Goal: Task Accomplishment & Management: Manage account settings

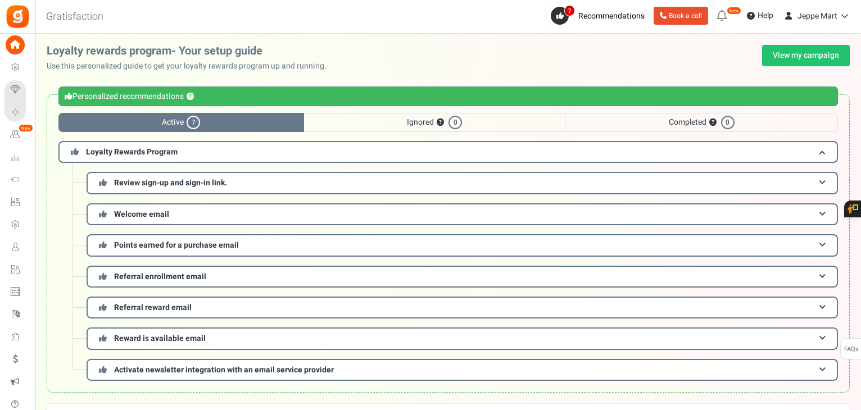
scroll to position [21, 0]
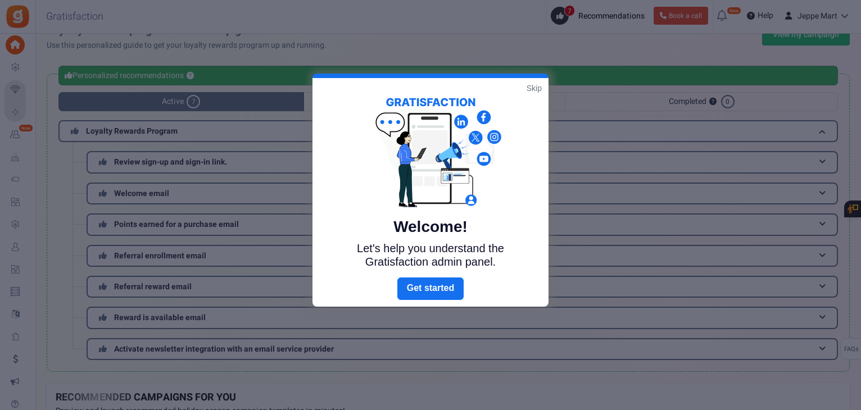
click at [535, 83] on link "Skip" at bounding box center [533, 88] width 15 height 11
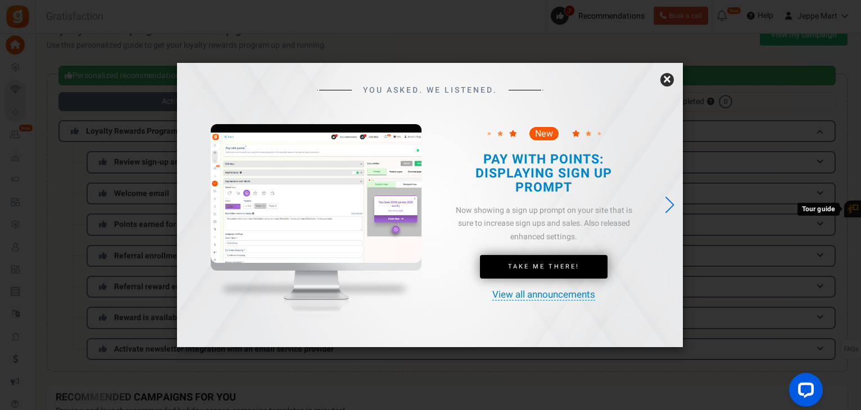
scroll to position [0, 0]
click at [666, 75] on link "×" at bounding box center [666, 79] width 13 height 13
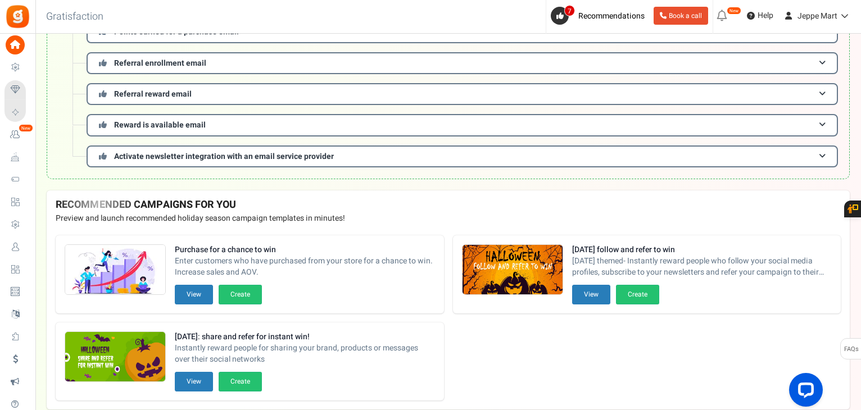
scroll to position [216, 0]
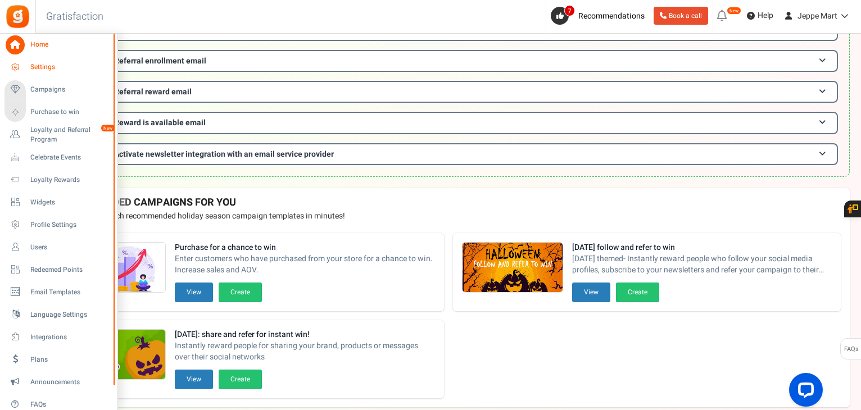
click at [46, 68] on span "Settings" at bounding box center [69, 67] width 79 height 10
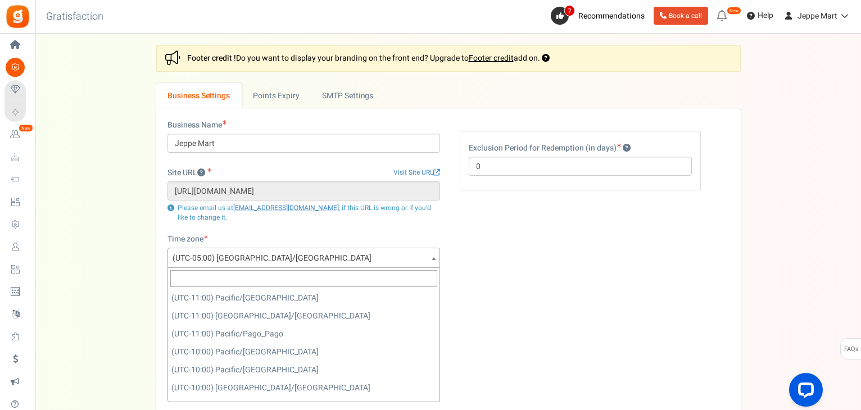
click at [434, 257] on b at bounding box center [434, 258] width 4 height 3
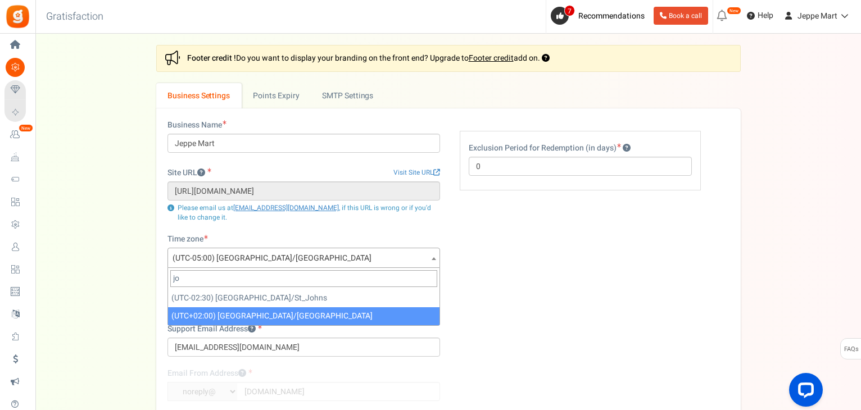
type input "jo"
select select "[GEOGRAPHIC_DATA]/[GEOGRAPHIC_DATA]"
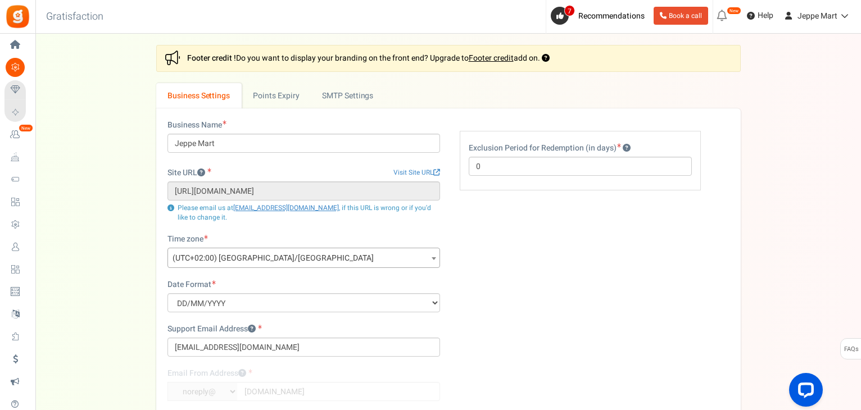
drag, startPoint x: 860, startPoint y: 171, endPoint x: 862, endPoint y: 238, distance: 66.9
click at [861, 238] on html "Install now Back to Home Back to program setup Home Settings Campaigns Purchase…" at bounding box center [430, 280] width 861 height 560
click at [276, 102] on link "Points Expiry" at bounding box center [276, 95] width 69 height 25
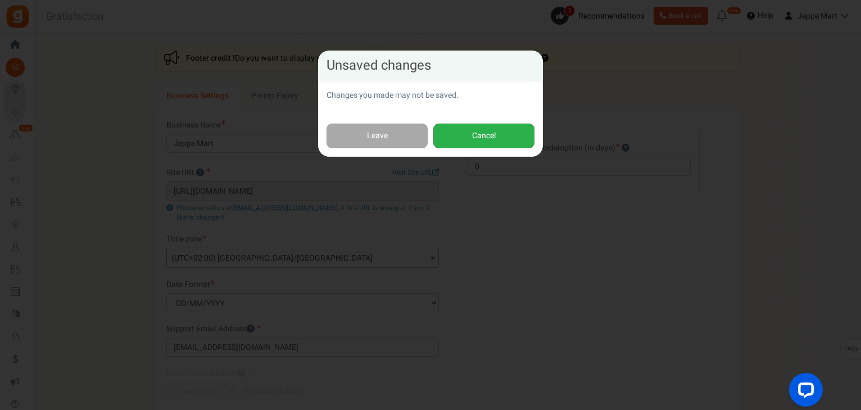
click at [475, 147] on button "Cancel" at bounding box center [483, 136] width 101 height 25
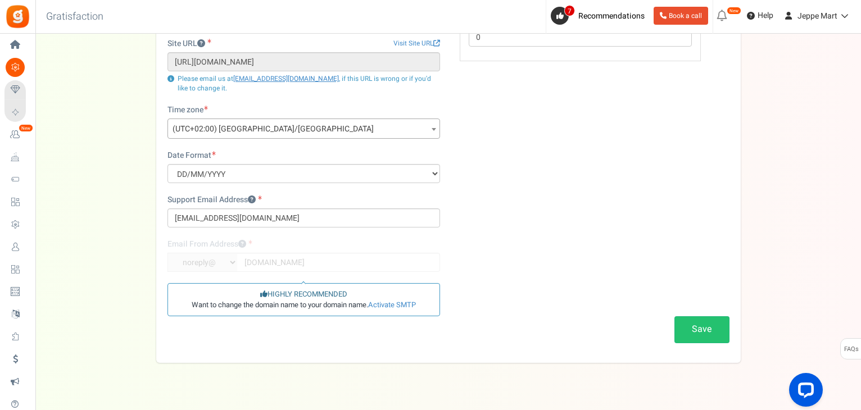
scroll to position [130, 0]
click at [696, 331] on button "Save" at bounding box center [701, 328] width 55 height 26
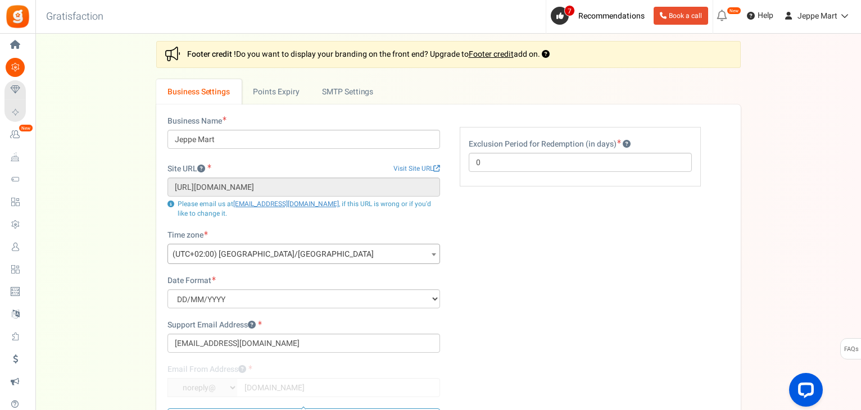
scroll to position [0, 0]
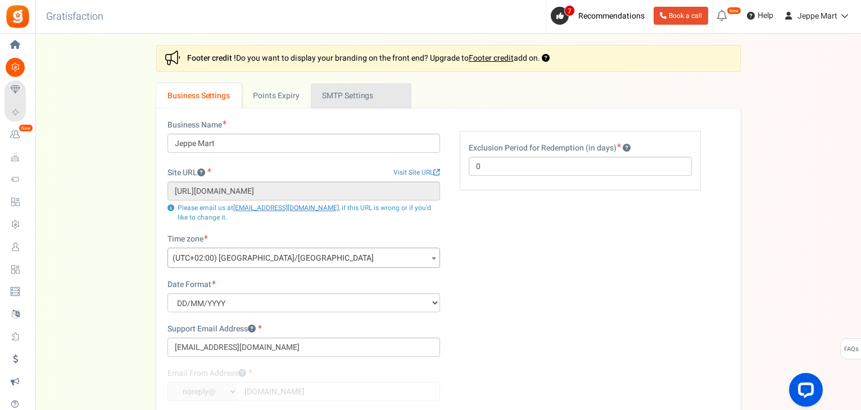
click at [333, 95] on link "Active SMTP Settings" at bounding box center [361, 95] width 101 height 25
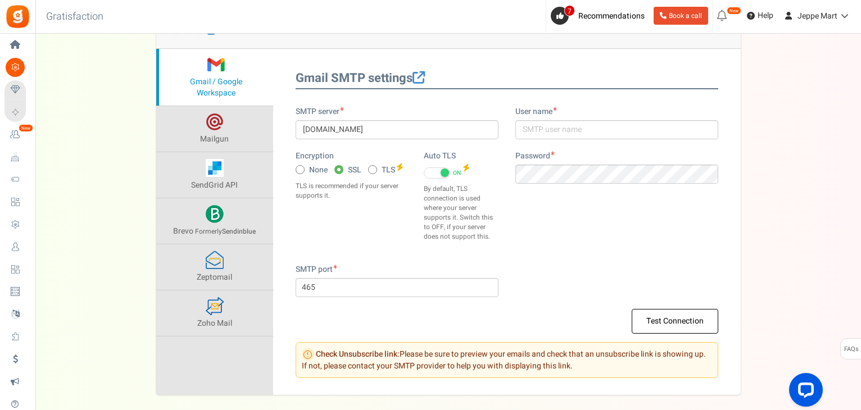
scroll to position [128, 0]
drag, startPoint x: 859, startPoint y: 221, endPoint x: 862, endPoint y: 147, distance: 74.2
click at [861, 147] on html "Install now Back to Home Back to program setup Home Settings Campaigns Purchase…" at bounding box center [430, 168] width 861 height 592
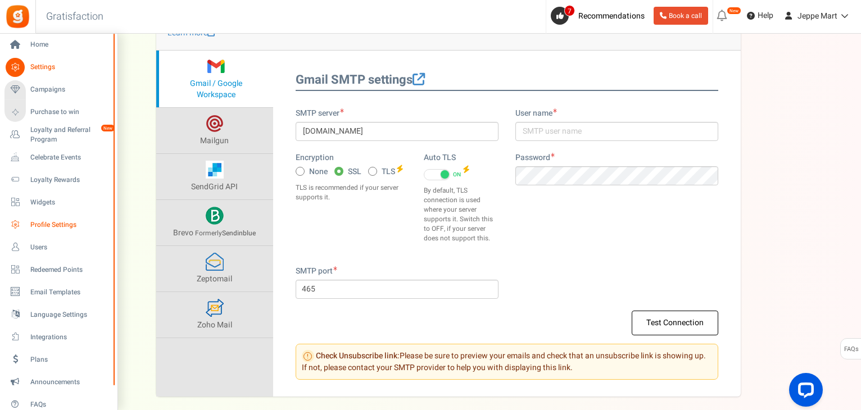
click at [37, 228] on span "Profile Settings" at bounding box center [69, 225] width 79 height 10
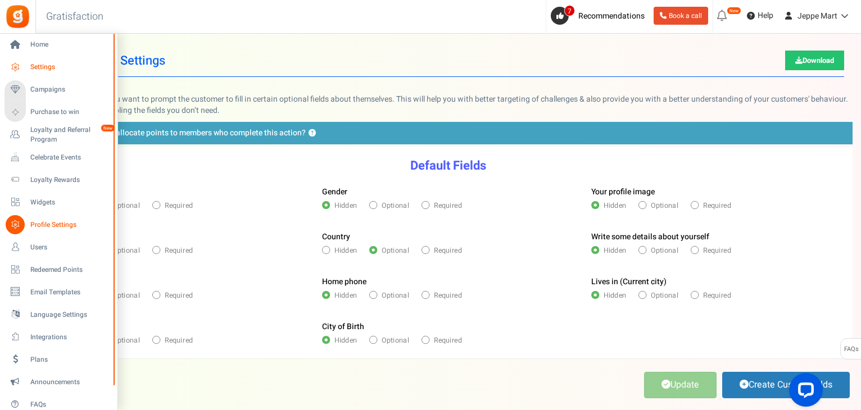
click at [17, 66] on icon at bounding box center [15, 67] width 19 height 19
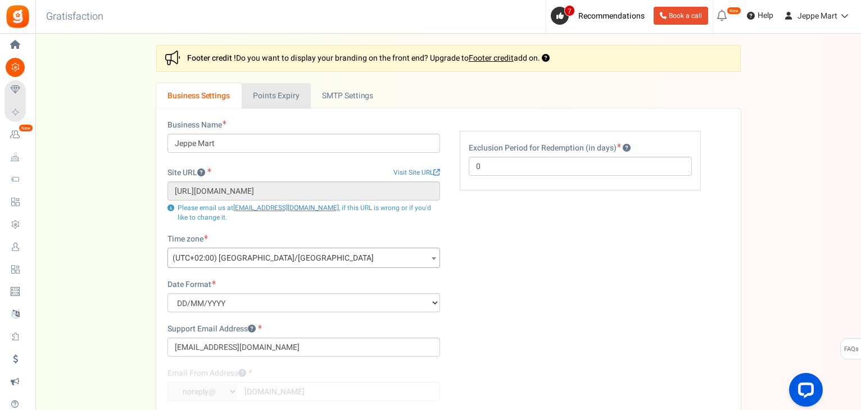
click at [265, 92] on link "Points Expiry" at bounding box center [276, 95] width 69 height 25
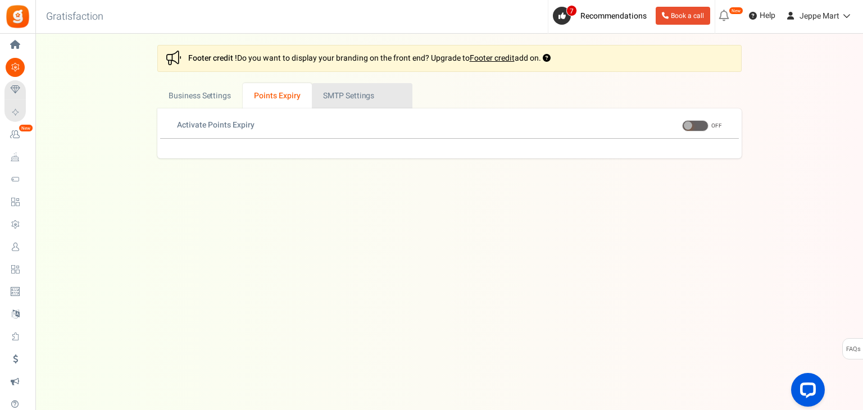
click at [339, 89] on link "Active SMTP Settings" at bounding box center [362, 95] width 101 height 25
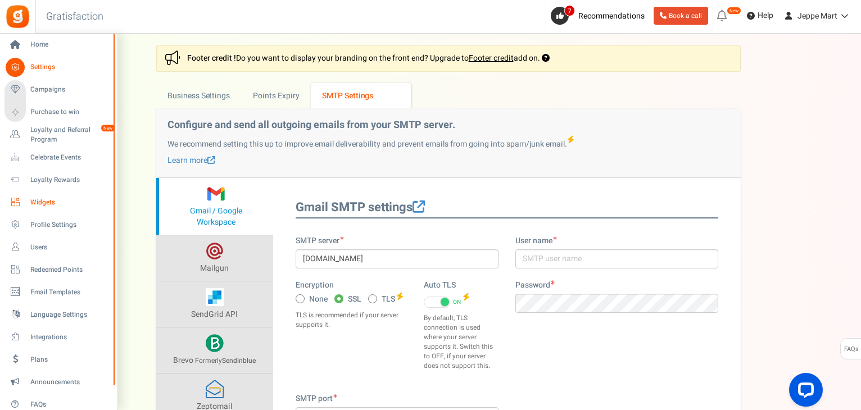
click at [49, 202] on span "Widgets" at bounding box center [69, 203] width 79 height 10
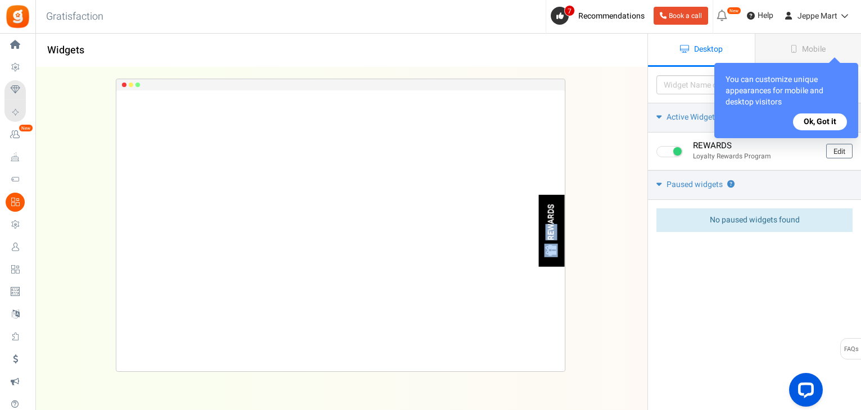
drag, startPoint x: 550, startPoint y: 226, endPoint x: 528, endPoint y: 214, distance: 25.4
click at [528, 214] on div "REWARDS Loading.. × To configure LightBox layout please Click here" at bounding box center [340, 230] width 448 height 281
click at [498, 272] on div "REWARDS Loading.. × To configure LightBox layout please Click here" at bounding box center [340, 230] width 448 height 281
click at [816, 126] on button "Ok, Got it" at bounding box center [820, 122] width 54 height 17
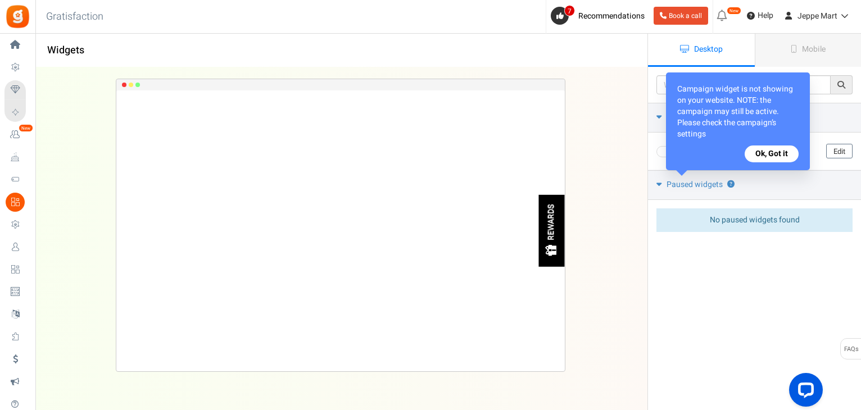
click at [780, 147] on button "Ok, Got it" at bounding box center [771, 154] width 54 height 17
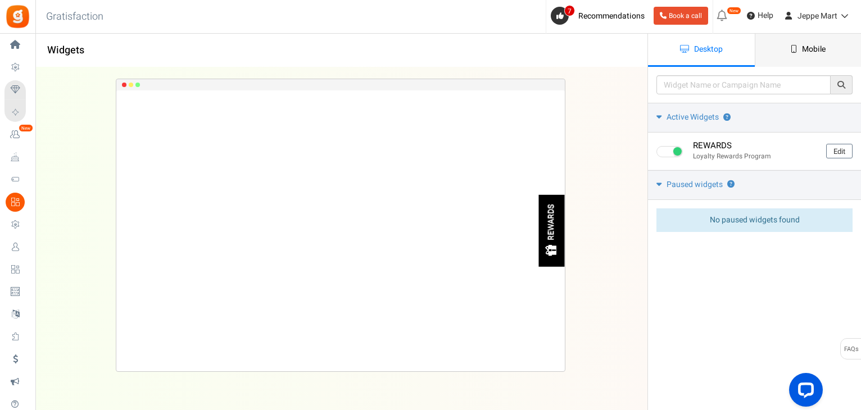
click at [791, 54] on link "Mobile" at bounding box center [808, 50] width 107 height 33
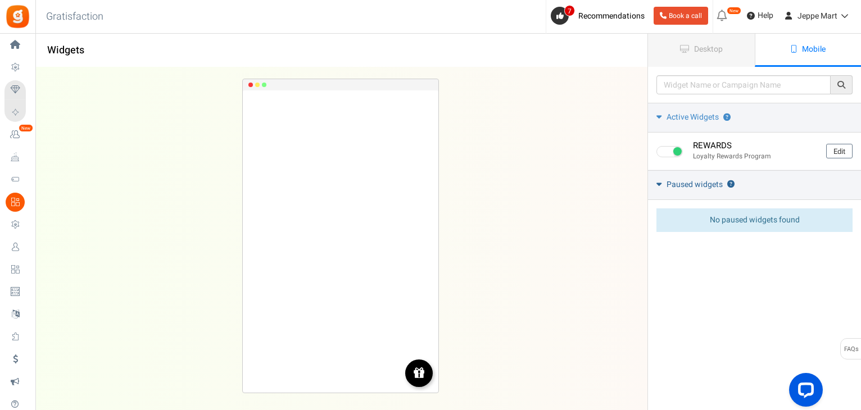
click at [656, 185] on icon at bounding box center [658, 184] width 5 height 8
click at [656, 185] on icon at bounding box center [659, 183] width 8 height 5
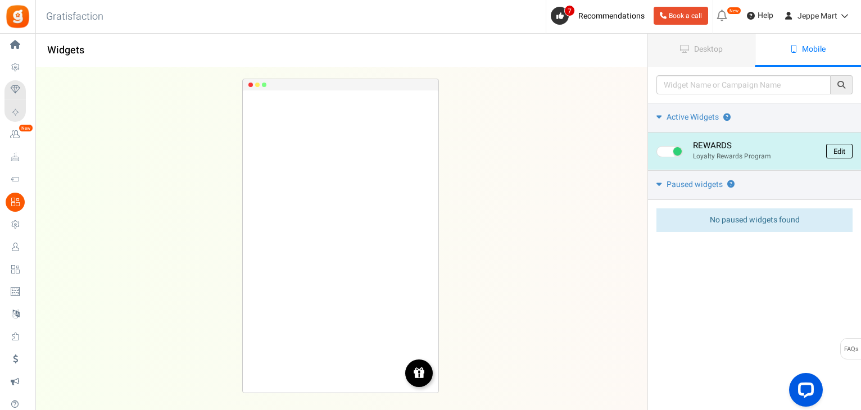
click at [845, 152] on link "Edit" at bounding box center [839, 151] width 26 height 15
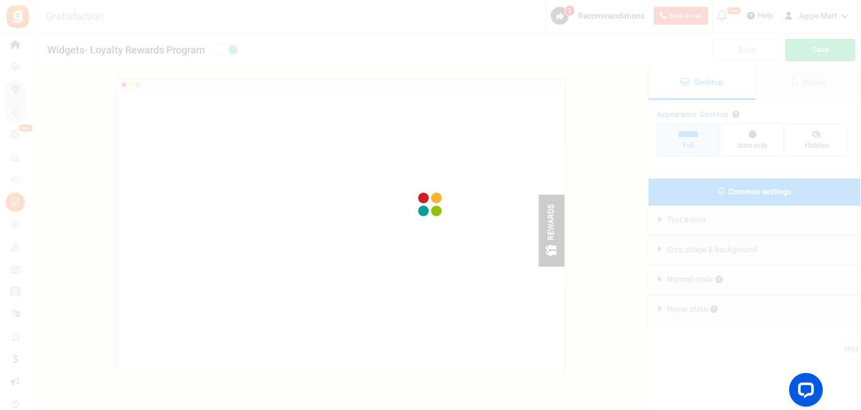
radio input "true"
select select "right"
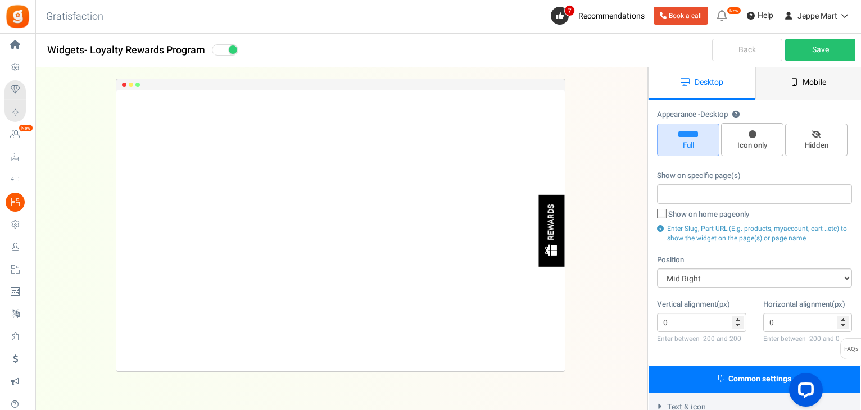
click at [820, 82] on span "Mobile" at bounding box center [814, 82] width 24 height 12
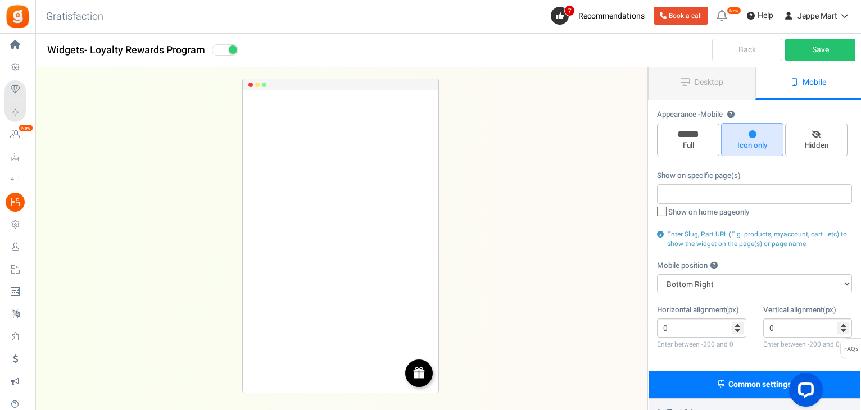
click at [661, 214] on icon at bounding box center [662, 211] width 7 height 7
click at [653, 214] on input "Show on home page only" at bounding box center [649, 213] width 7 height 7
checkbox input "true"
click at [740, 333] on input "-1" at bounding box center [701, 328] width 89 height 19
type input "0"
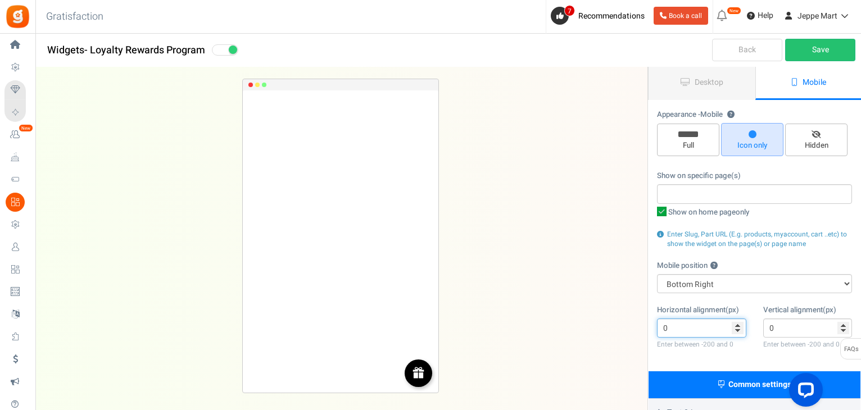
click at [738, 325] on input "0" at bounding box center [701, 328] width 89 height 19
click at [844, 323] on input "0" at bounding box center [807, 328] width 89 height 19
click at [845, 323] on input "0" at bounding box center [807, 328] width 89 height 19
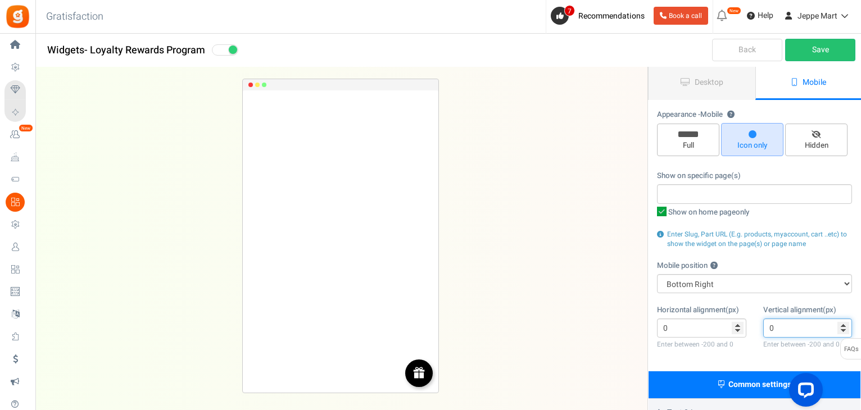
click at [845, 323] on input "0" at bounding box center [807, 328] width 89 height 19
click at [798, 332] on input "0" at bounding box center [807, 328] width 89 height 19
click at [769, 326] on input "0" at bounding box center [807, 328] width 89 height 19
type input "0"
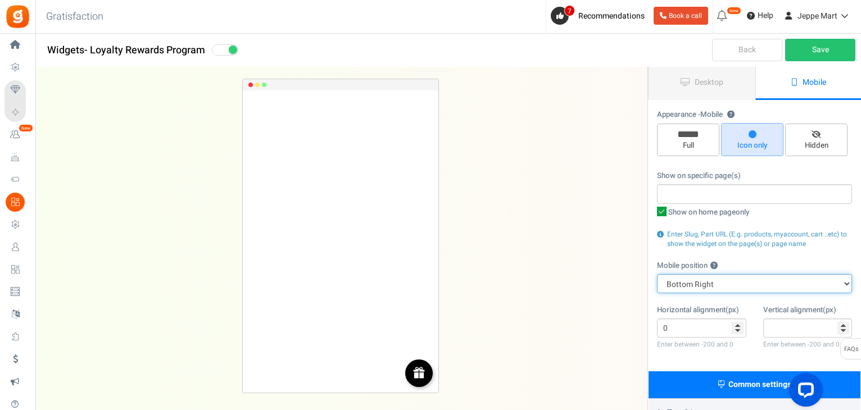
click at [845, 286] on select "Top Right Top Left Top Center Bottom Right Bottom Left Bottom Center" at bounding box center [754, 283] width 195 height 19
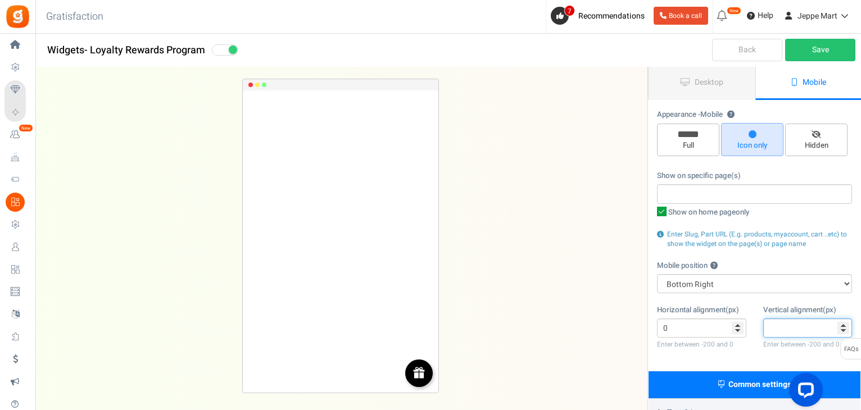
click at [809, 325] on input "number" at bounding box center [807, 328] width 89 height 19
type input "-1"
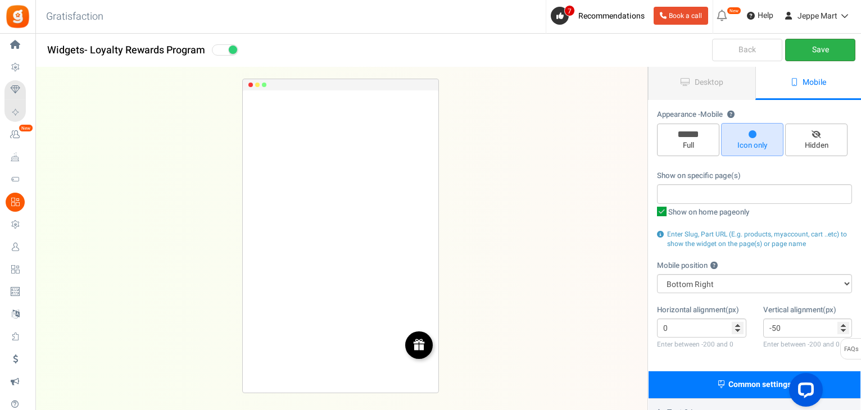
click at [819, 51] on link "Save" at bounding box center [820, 50] width 70 height 22
click at [775, 328] on input "-50" at bounding box center [807, 328] width 89 height 19
type input "0"
click at [810, 51] on link "Save" at bounding box center [820, 50] width 70 height 22
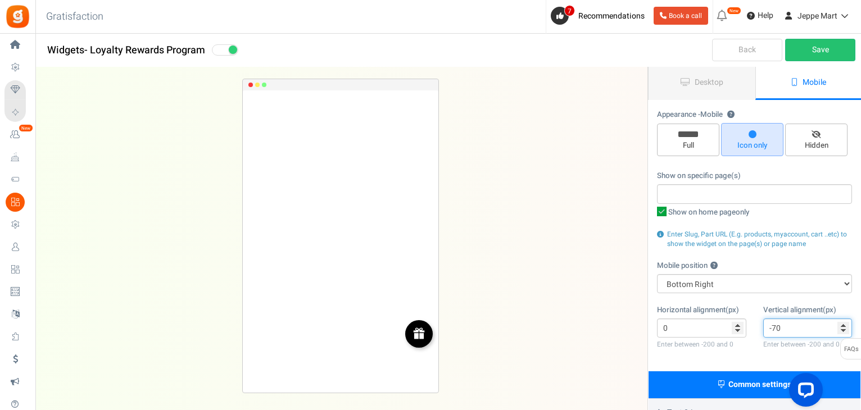
click at [774, 326] on input "-70" at bounding box center [807, 328] width 89 height 19
type input "0"
click at [774, 326] on input "number" at bounding box center [807, 328] width 89 height 19
type input "-90"
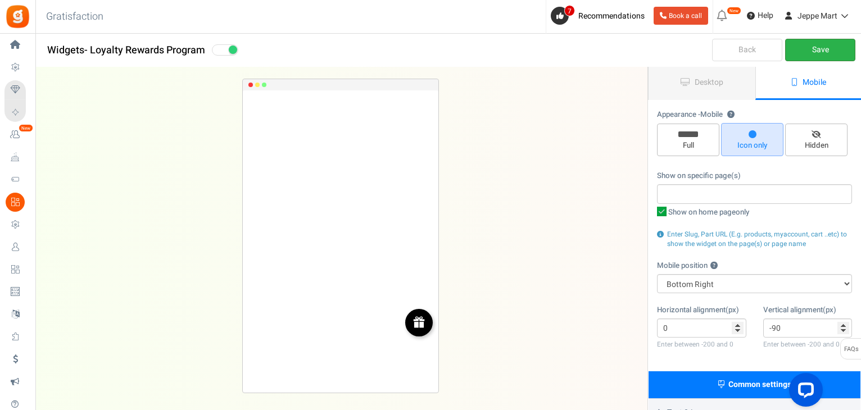
click at [814, 52] on link "Save" at bounding box center [820, 50] width 70 height 22
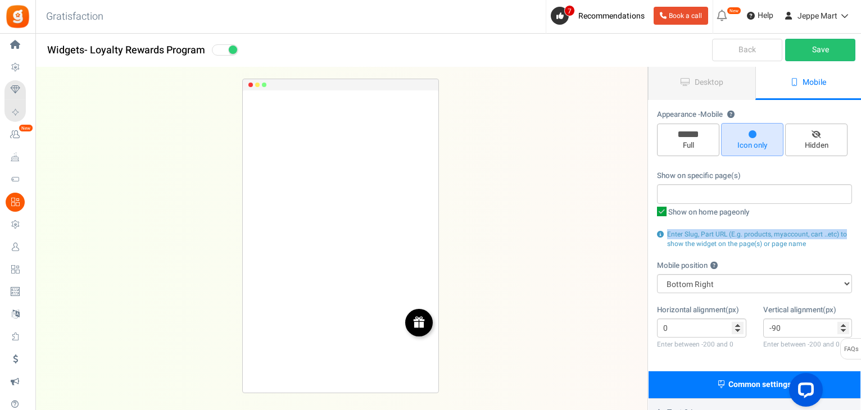
drag, startPoint x: 860, startPoint y: 216, endPoint x: 860, endPoint y: 236, distance: 19.7
click at [860, 236] on div "Position & visibility Appearance - Desktop ? Full Icon only Hidden Show on spec…" at bounding box center [754, 236] width 213 height 272
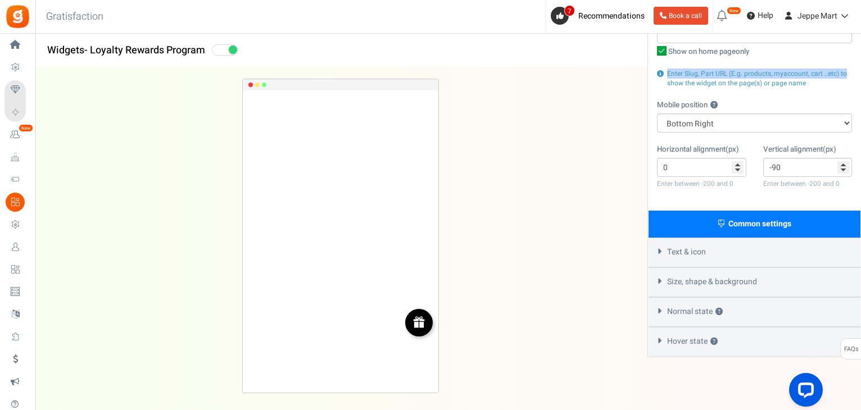
scroll to position [165, 0]
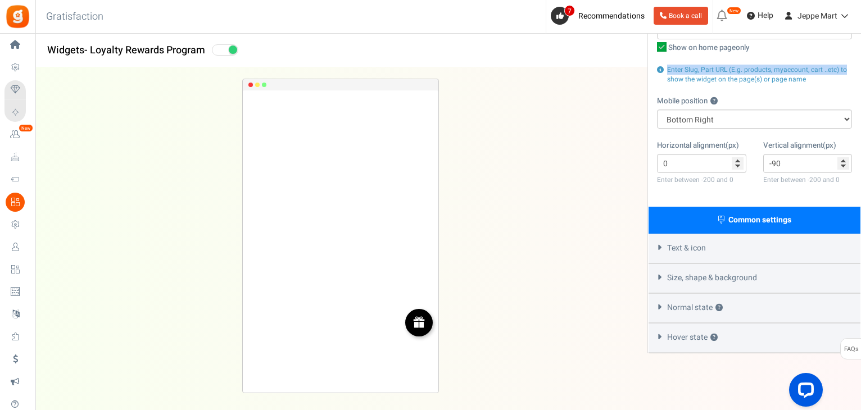
click at [657, 282] on div "Size, shape & background" at bounding box center [754, 279] width 212 height 30
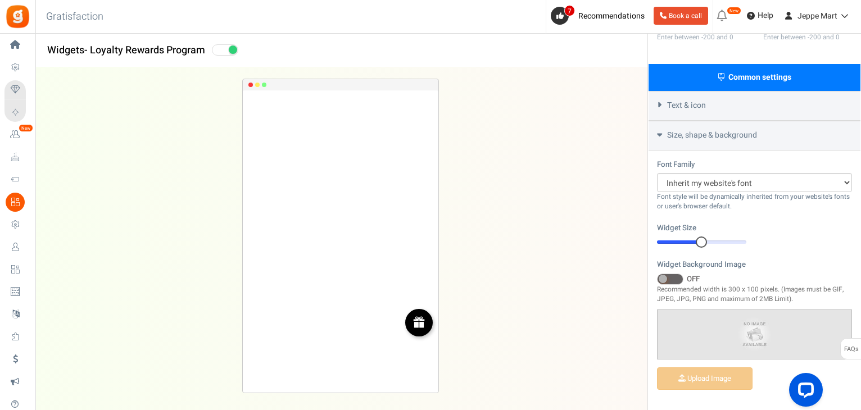
scroll to position [315, 0]
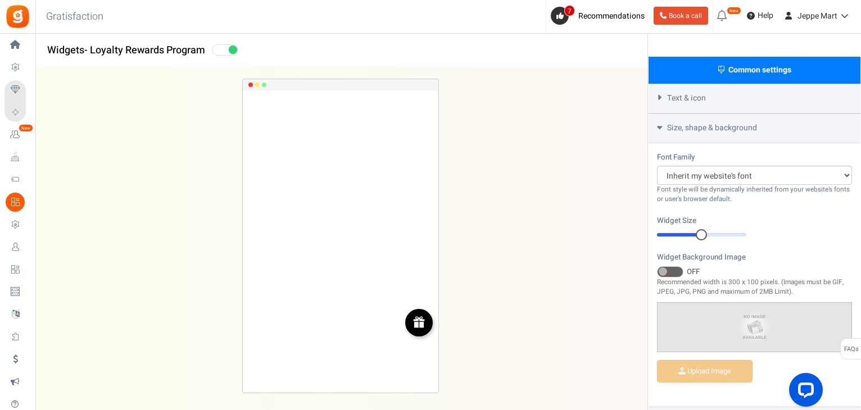
click at [659, 130] on icon at bounding box center [659, 127] width 5 height 8
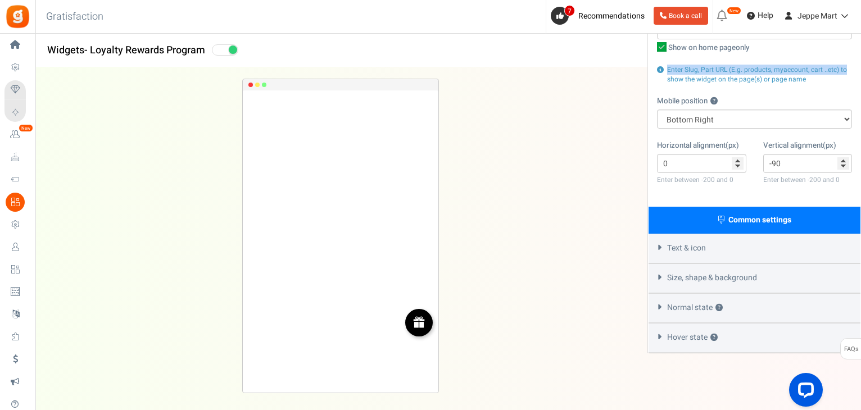
scroll to position [165, 0]
click at [657, 247] on icon at bounding box center [659, 247] width 8 height 5
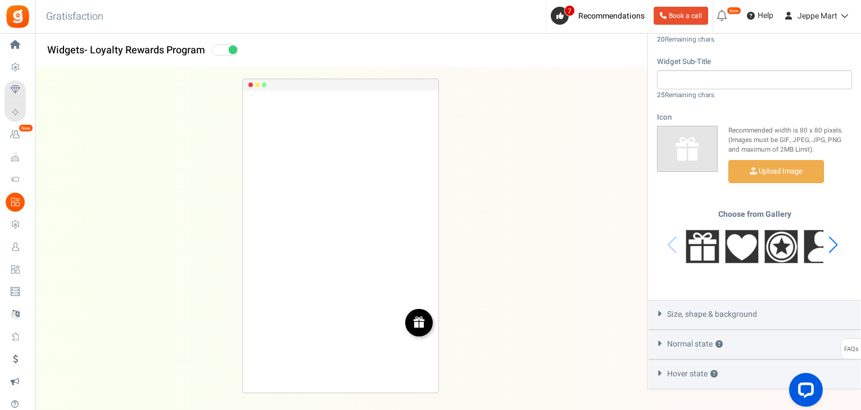
scroll to position [444, 0]
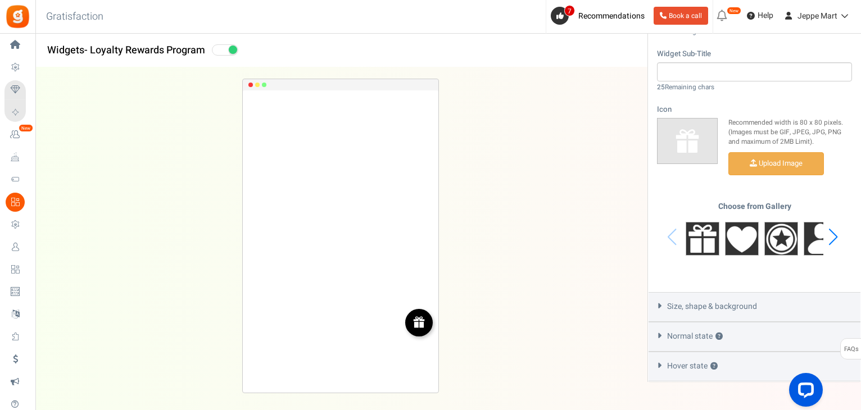
click at [831, 239] on div "Next slide" at bounding box center [832, 237] width 15 height 34
click at [832, 235] on div "Next slide" at bounding box center [832, 237] width 15 height 34
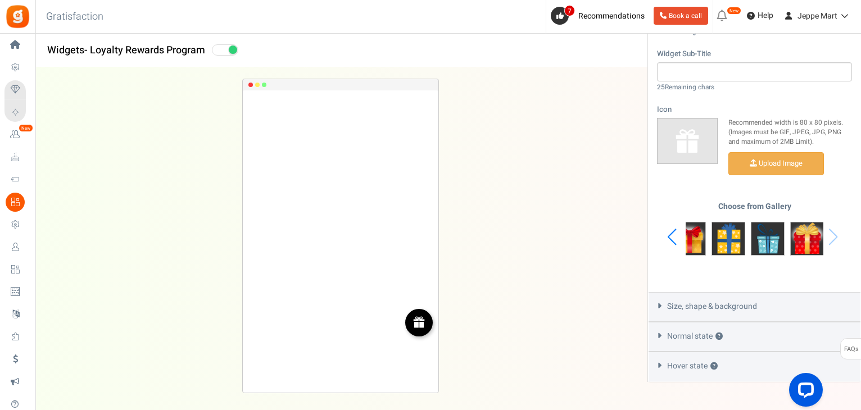
click at [832, 237] on div "Choose from Gallery" at bounding box center [754, 237] width 195 height 70
click at [806, 242] on img at bounding box center [807, 239] width 34 height 34
click at [692, 245] on img at bounding box center [689, 239] width 34 height 34
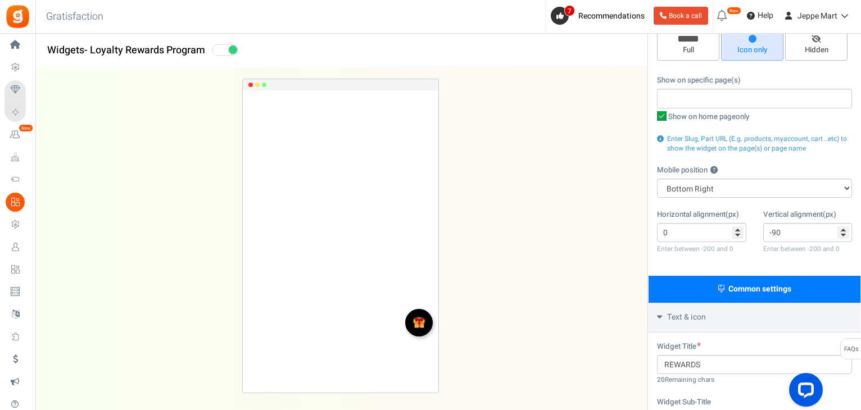
scroll to position [0, 0]
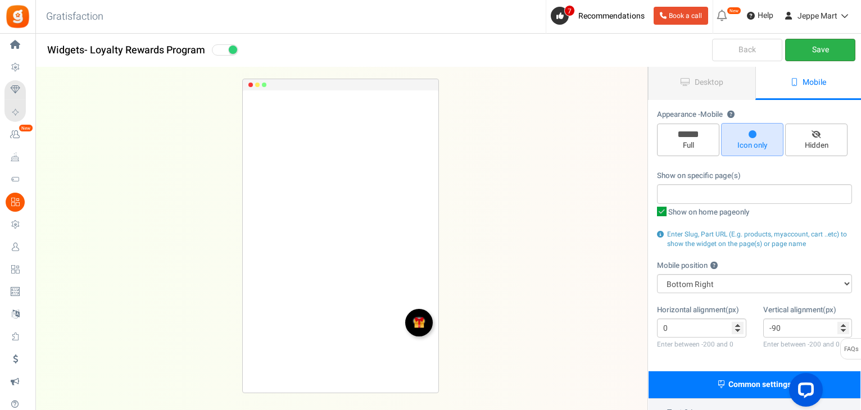
click at [826, 52] on link "Save" at bounding box center [820, 50] width 70 height 22
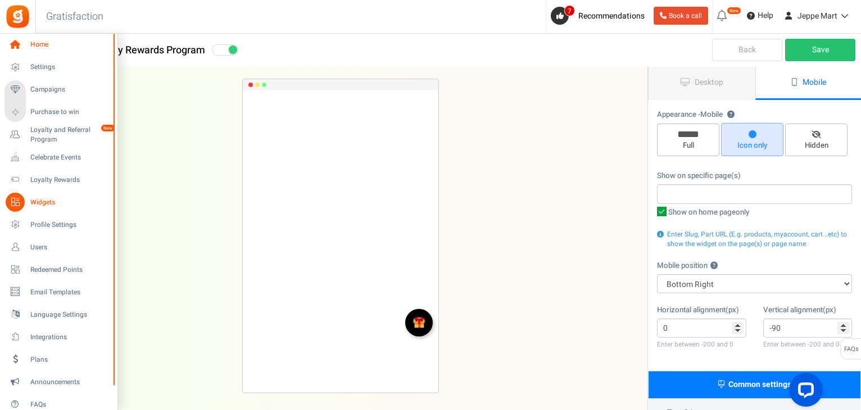
click at [15, 48] on icon at bounding box center [15, 44] width 19 height 19
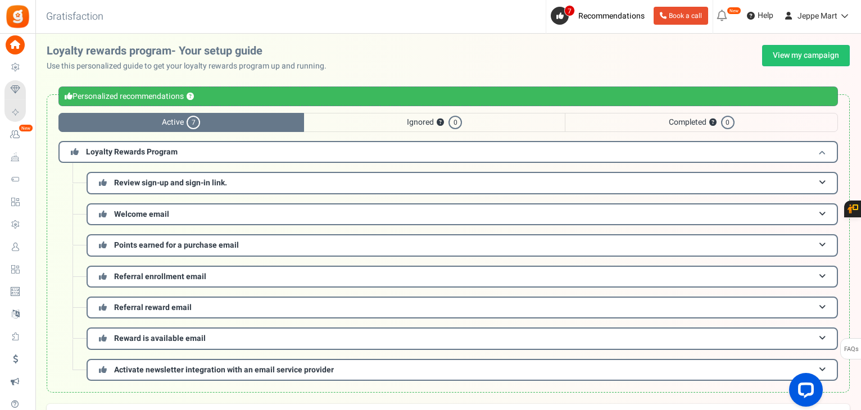
click at [820, 152] on span at bounding box center [822, 152] width 7 height 8
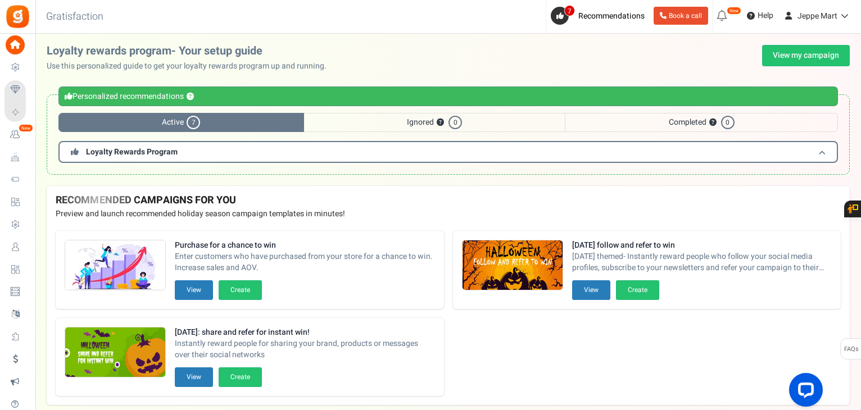
click at [820, 152] on span at bounding box center [822, 152] width 7 height 8
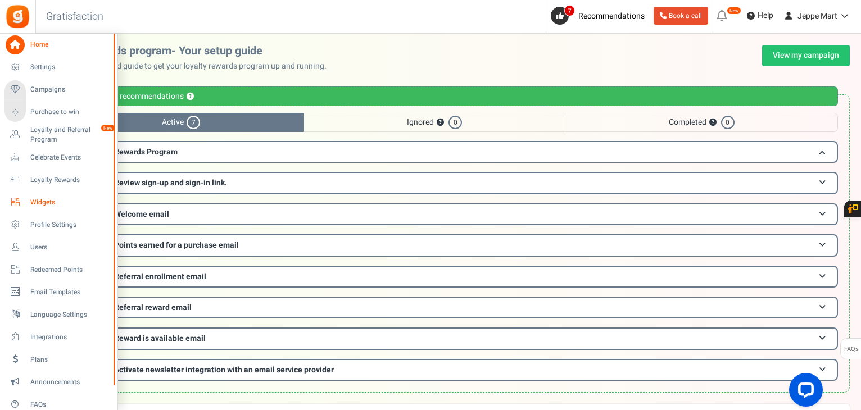
click at [15, 201] on icon at bounding box center [15, 202] width 19 height 19
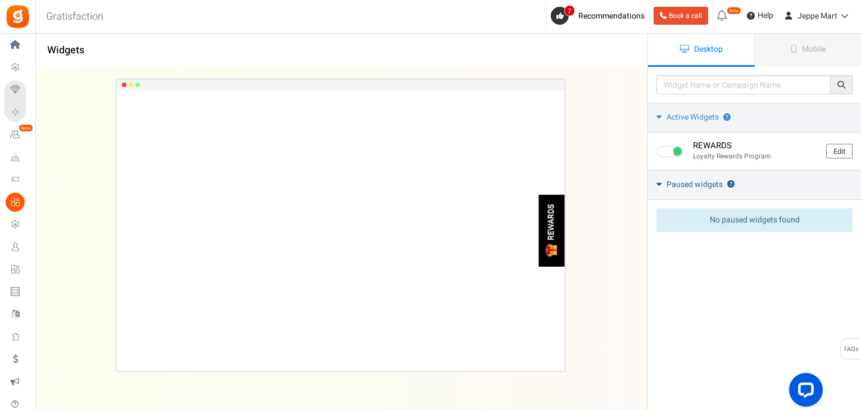
click at [665, 183] on link "Paused widgets ?" at bounding box center [754, 185] width 213 height 30
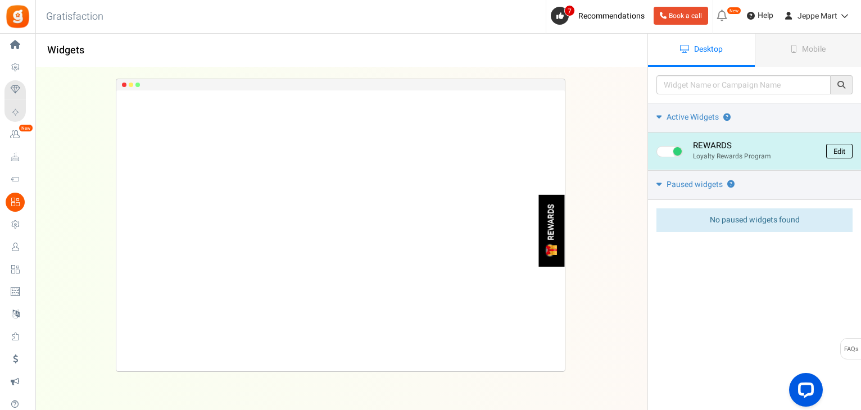
click at [842, 153] on link "Edit" at bounding box center [839, 151] width 26 height 15
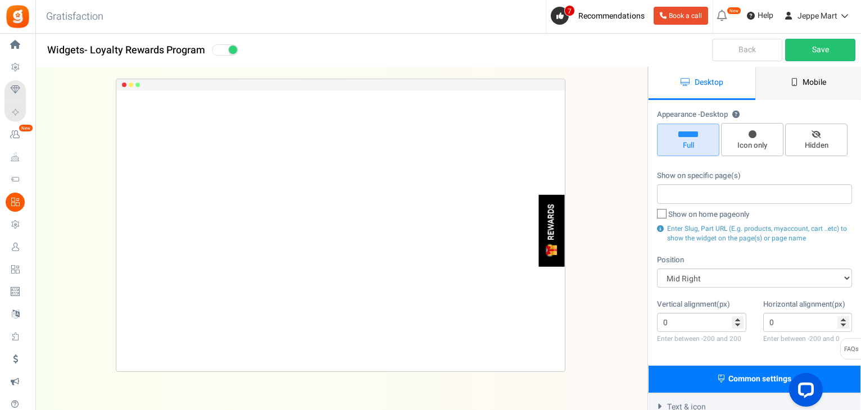
click at [789, 83] on link "Mobile" at bounding box center [808, 83] width 107 height 33
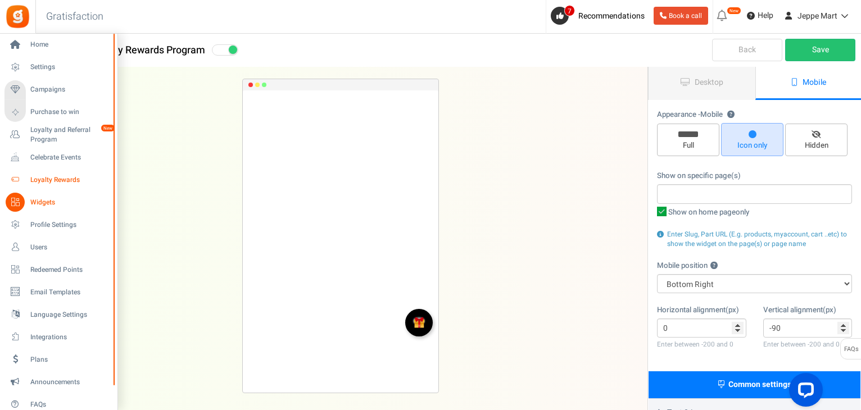
click at [51, 178] on span "Loyalty Rewards" at bounding box center [69, 180] width 79 height 10
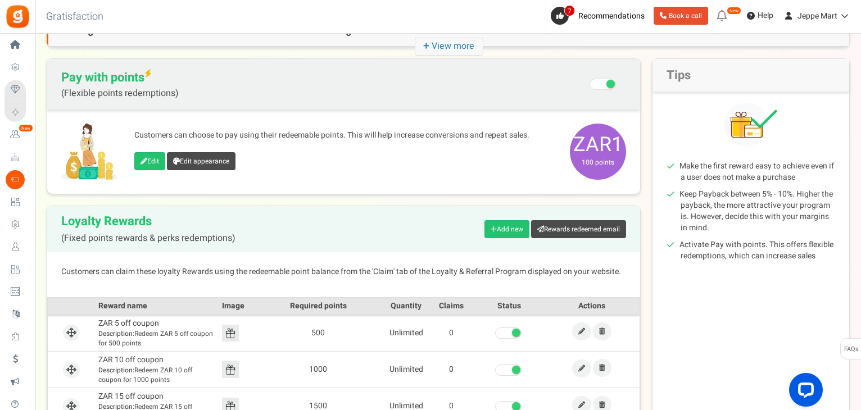
scroll to position [88, 0]
drag, startPoint x: 860, startPoint y: 283, endPoint x: 861, endPoint y: 361, distance: 78.7
click at [861, 361] on html "Install now Back to Home Back to program setup Home Settings Campaigns Purchase…" at bounding box center [430, 226] width 861 height 628
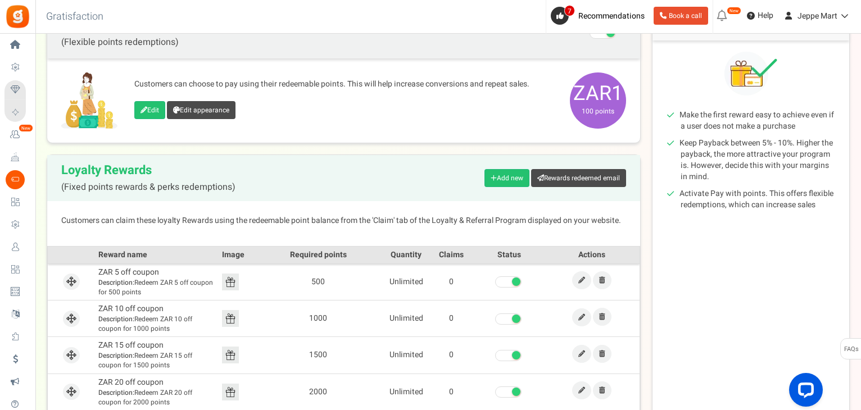
scroll to position [139, 0]
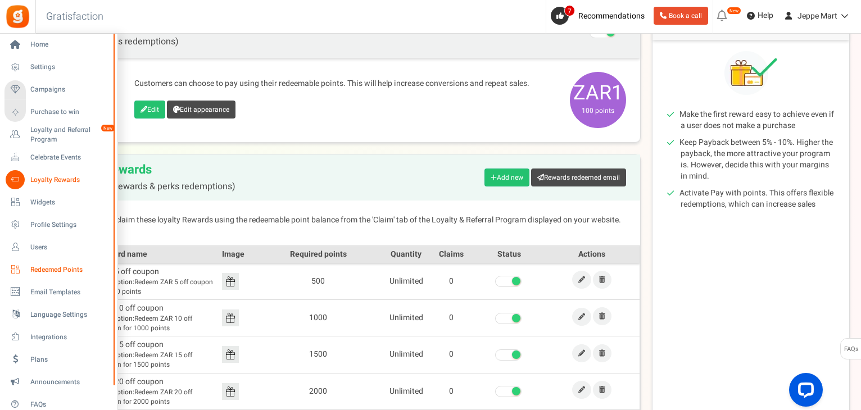
click at [40, 270] on span "Redeemed Points" at bounding box center [69, 270] width 79 height 10
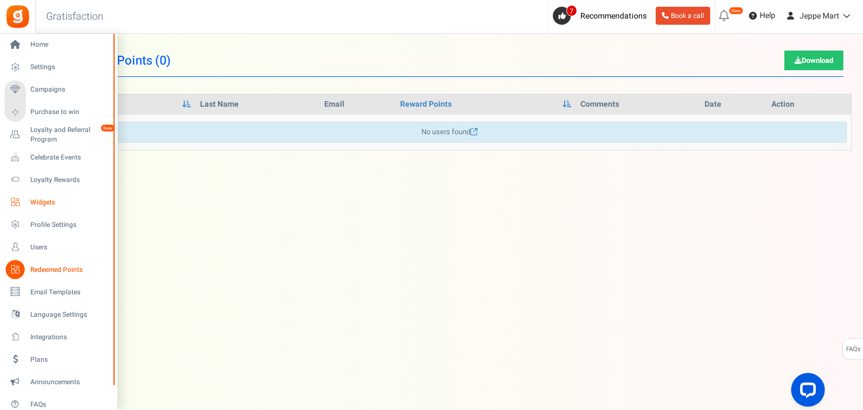
click at [42, 205] on span "Widgets" at bounding box center [69, 203] width 79 height 10
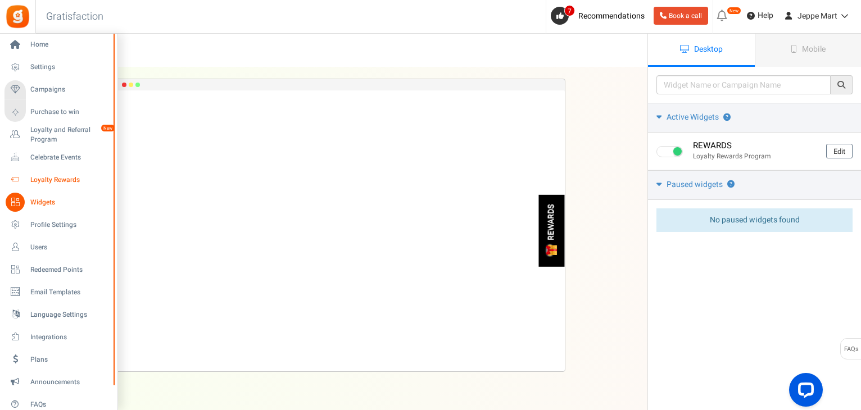
click at [43, 180] on span "Loyalty Rewards" at bounding box center [69, 180] width 79 height 10
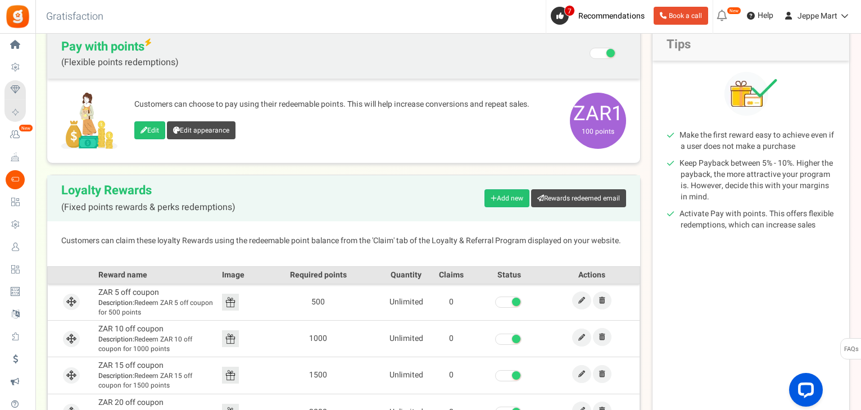
scroll to position [105, 0]
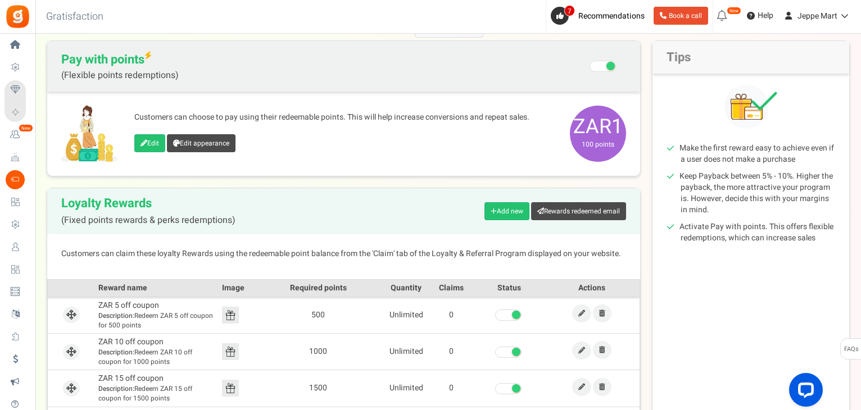
click at [844, 232] on div "Make the first reward easy to achieve even if a user does not make a purchase K…" at bounding box center [750, 199] width 197 height 141
click at [157, 148] on link "Edit" at bounding box center [149, 143] width 31 height 18
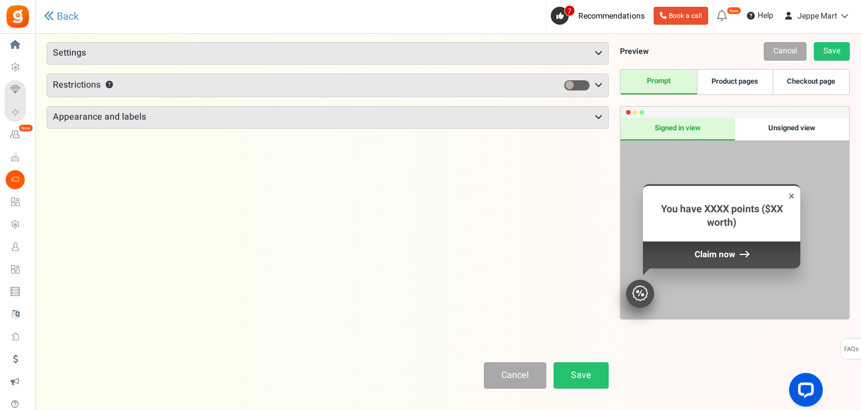
scroll to position [62, 0]
click at [600, 117] on icon at bounding box center [598, 118] width 8 height 9
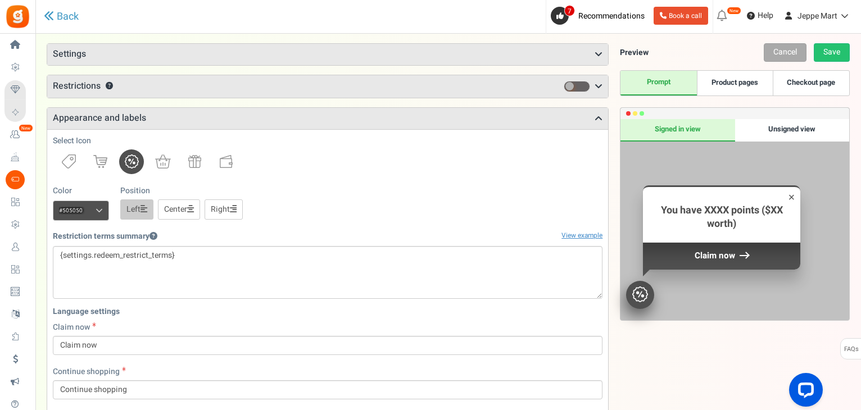
drag, startPoint x: 860, startPoint y: 193, endPoint x: 860, endPoint y: 212, distance: 19.7
click at [860, 212] on div "There is a new version of the Gratisfaction plugin. Once you've updated the plu…" at bounding box center [447, 402] width 825 height 839
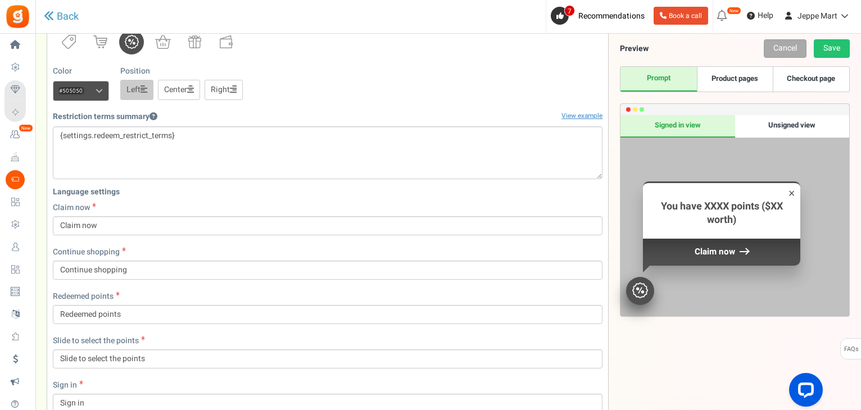
scroll to position [159, 0]
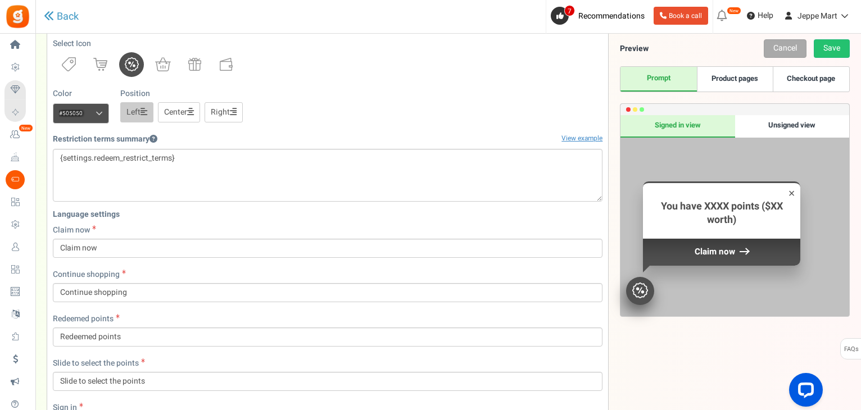
click at [99, 110] on span at bounding box center [99, 114] width 7 height 8
click at [99, 110] on input "#505050" at bounding box center [81, 113] width 56 height 20
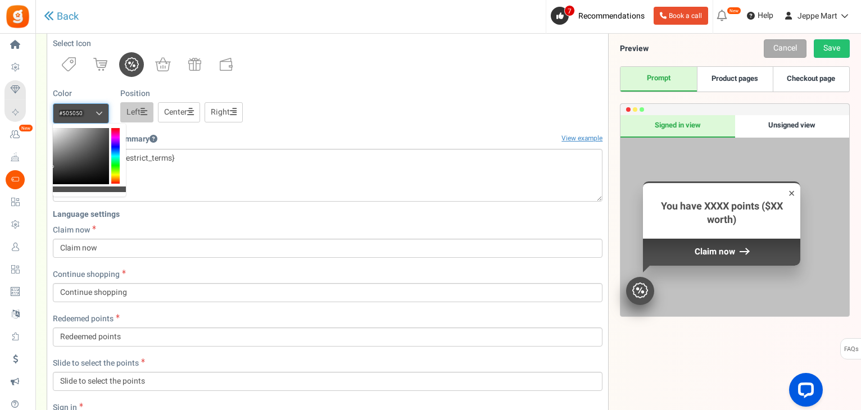
click at [116, 178] on div at bounding box center [115, 156] width 8 height 56
click at [117, 178] on div at bounding box center [115, 156] width 8 height 56
click at [101, 133] on div at bounding box center [81, 156] width 56 height 56
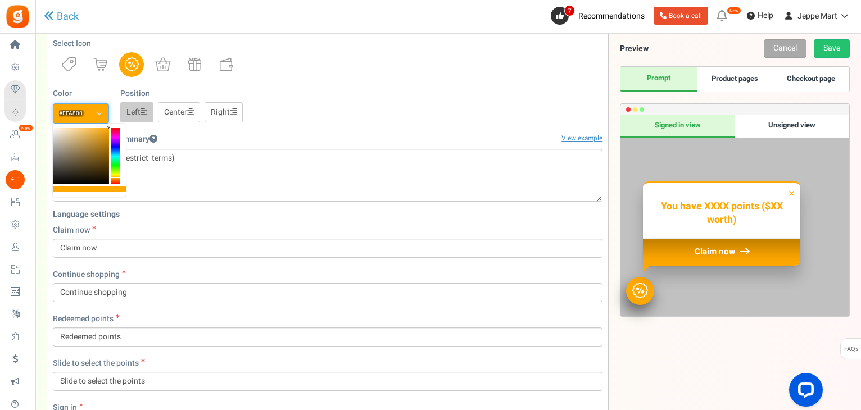
drag, startPoint x: 101, startPoint y: 133, endPoint x: 110, endPoint y: 128, distance: 10.3
click at [110, 128] on div at bounding box center [89, 160] width 73 height 73
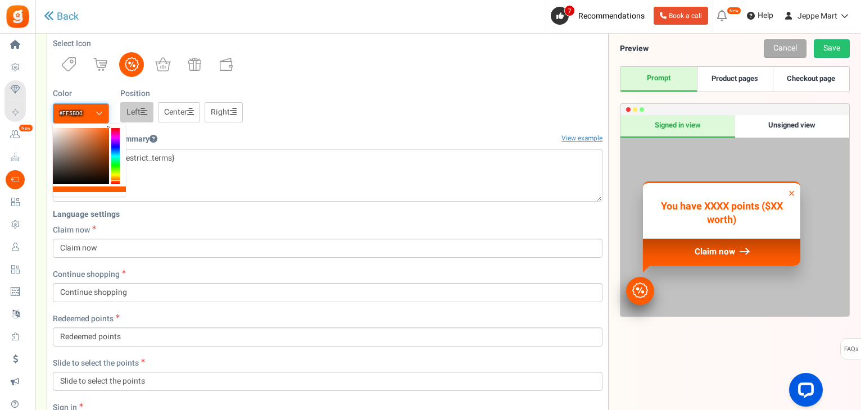
type input "#ff6a00"
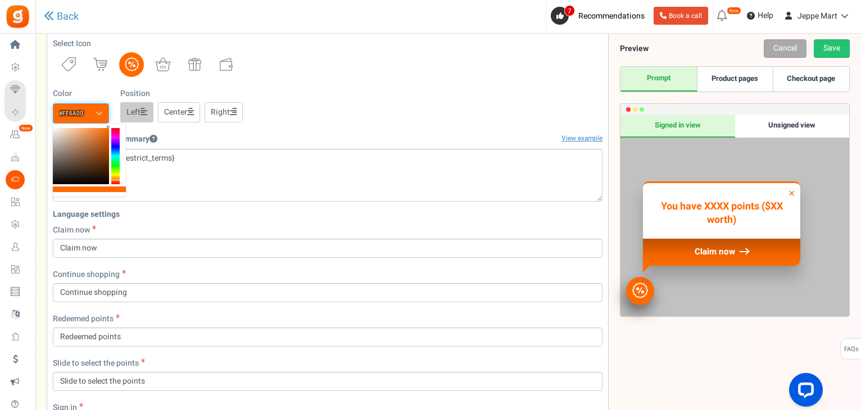
click at [116, 180] on div at bounding box center [115, 156] width 8 height 56
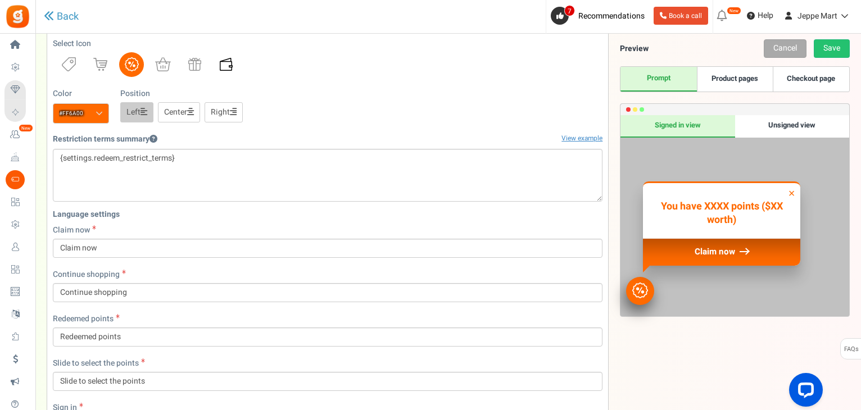
click at [227, 61] on img at bounding box center [226, 64] width 13 height 13
click at [143, 111] on icon at bounding box center [143, 112] width 7 height 8
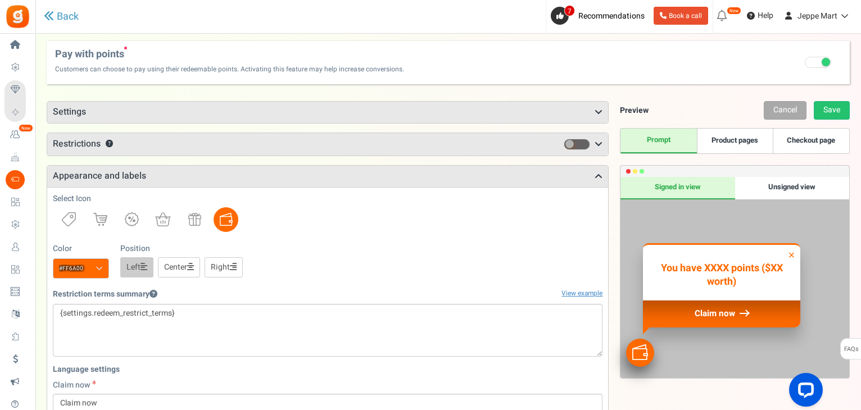
scroll to position [0, 0]
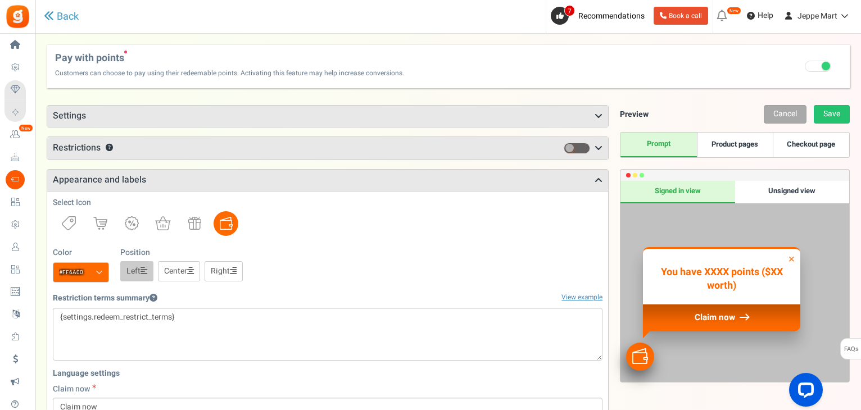
click at [598, 147] on icon at bounding box center [598, 148] width 8 height 9
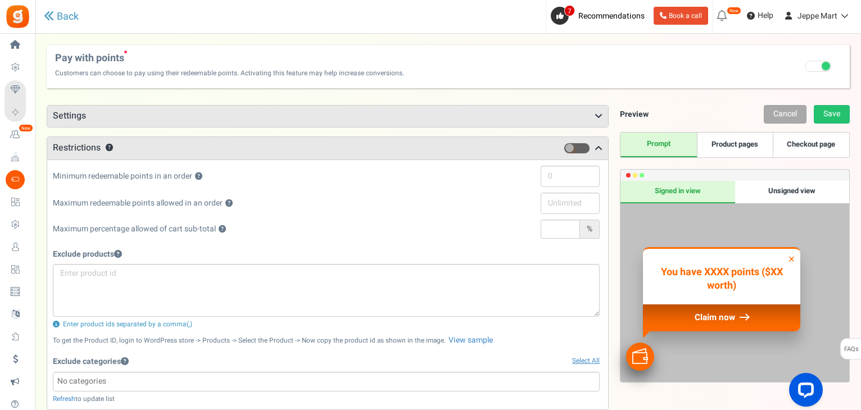
click at [600, 115] on icon at bounding box center [598, 116] width 8 height 9
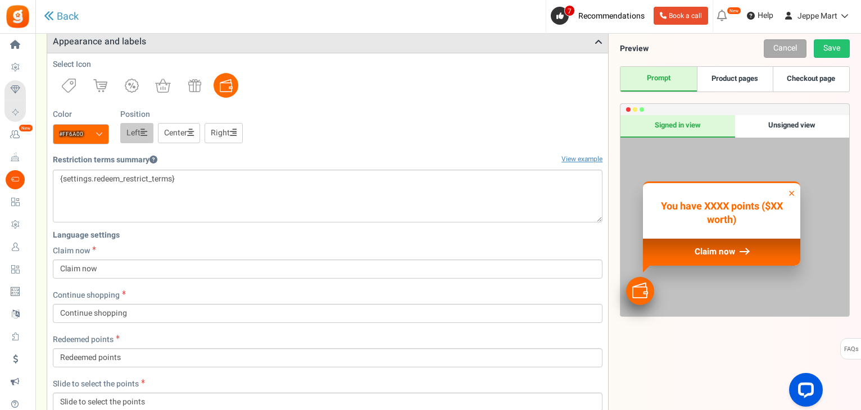
scroll to position [647, 0]
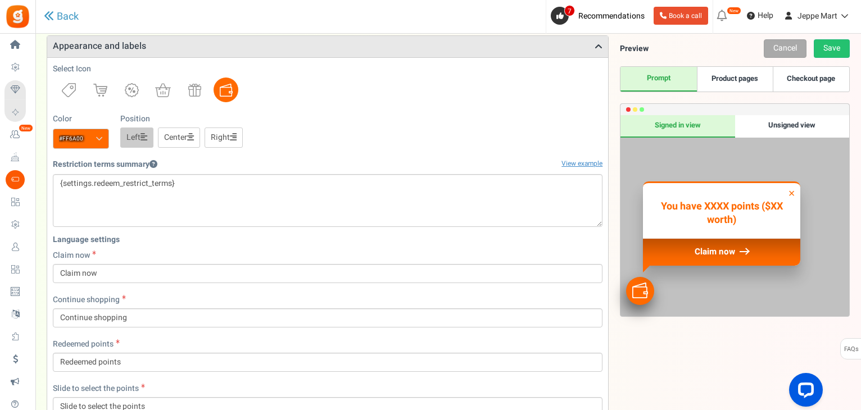
click at [778, 124] on div "Unsigned view" at bounding box center [792, 126] width 114 height 22
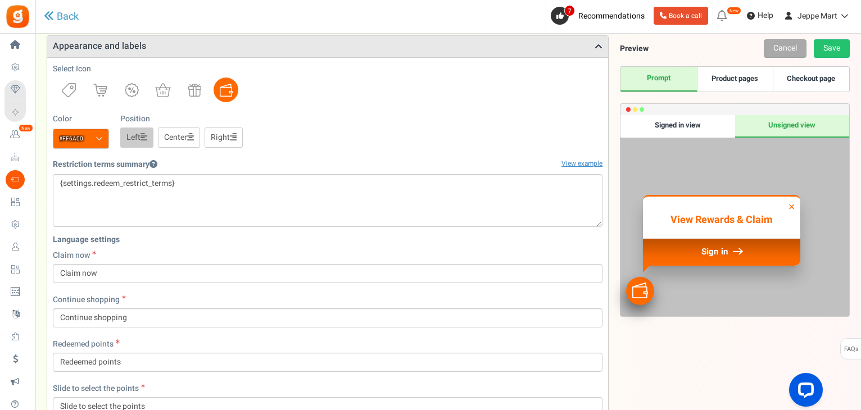
click at [689, 123] on div "Signed in view" at bounding box center [677, 126] width 114 height 22
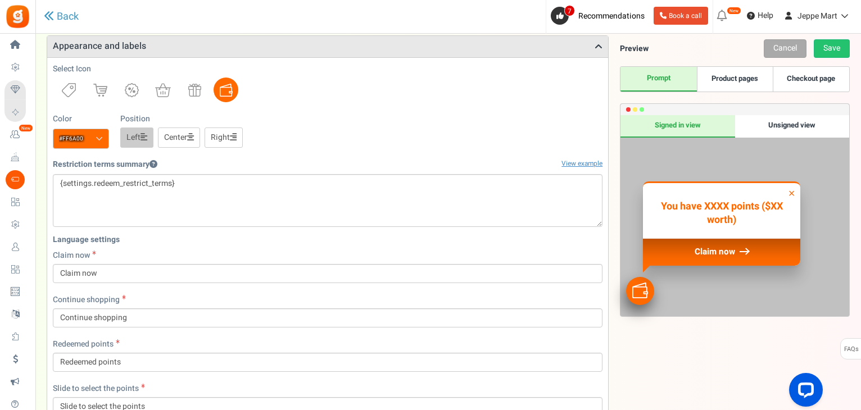
click at [769, 122] on div "Unsigned view" at bounding box center [792, 126] width 114 height 22
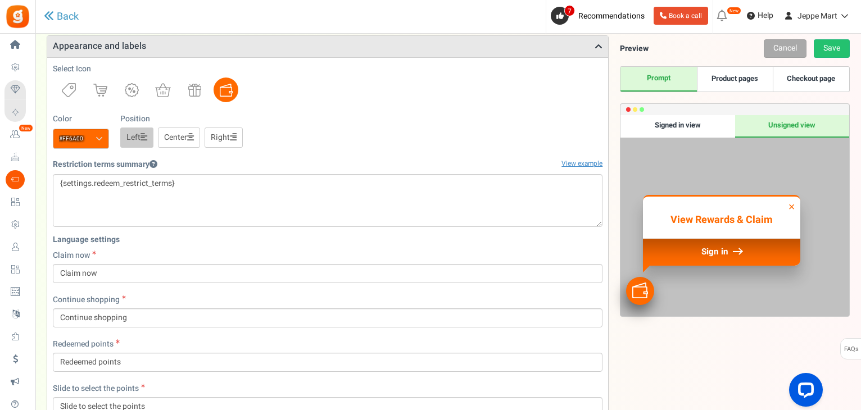
click at [685, 124] on div "Signed in view" at bounding box center [677, 126] width 114 height 22
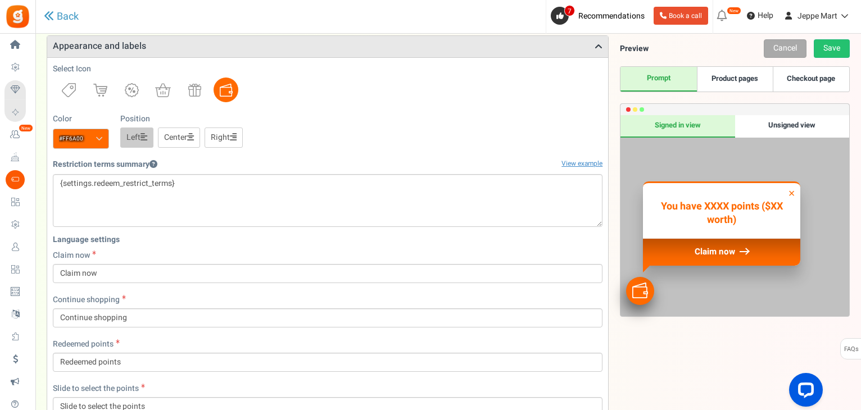
click at [727, 86] on link "Product pages" at bounding box center [735, 79] width 76 height 25
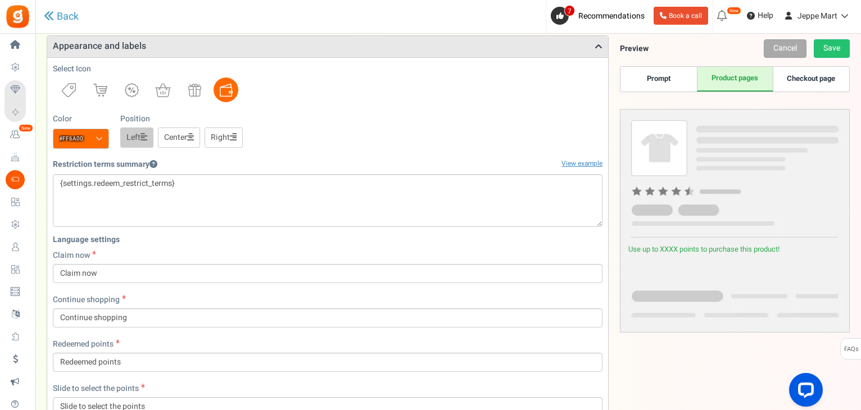
click at [807, 79] on link "Checkout page" at bounding box center [811, 79] width 76 height 25
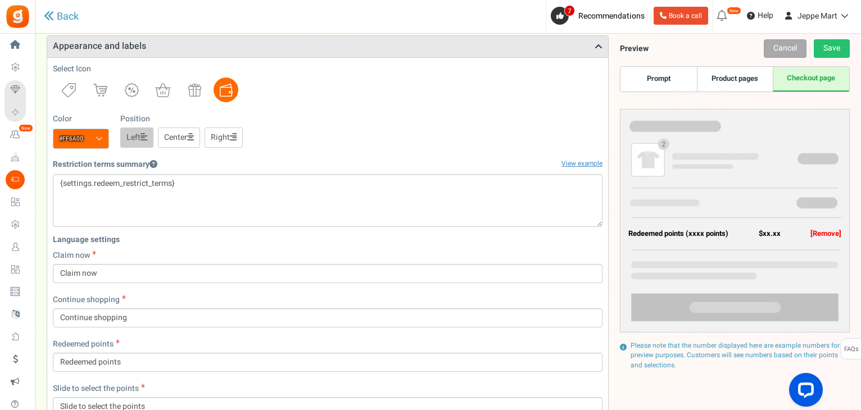
click at [749, 81] on link "Product pages" at bounding box center [735, 79] width 76 height 25
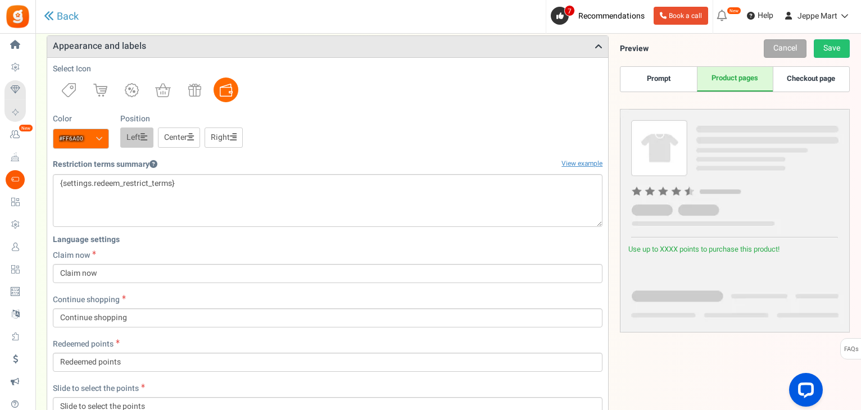
click at [675, 81] on link "Prompt" at bounding box center [658, 79] width 76 height 25
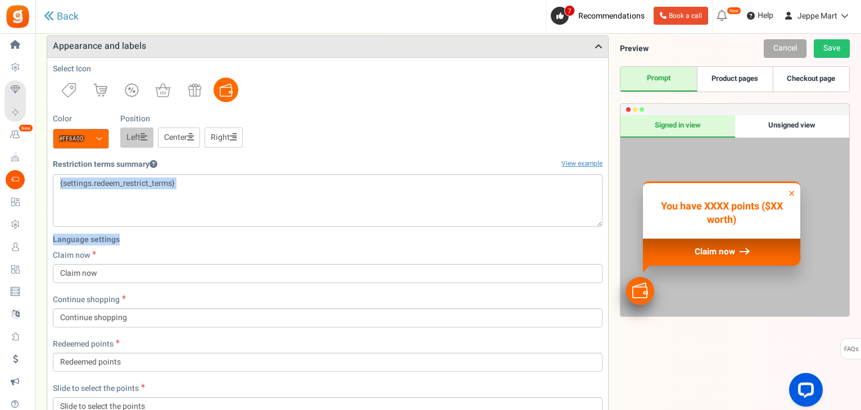
drag, startPoint x: 860, startPoint y: 207, endPoint x: 859, endPoint y: 239, distance: 32.1
click at [859, 239] on div "There is a new version of the Gratisfaction plugin. Once you've updated the plu…" at bounding box center [447, 74] width 825 height 1352
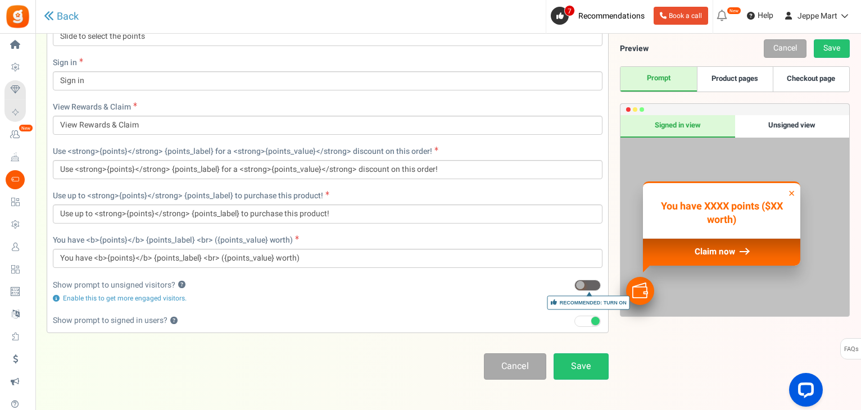
scroll to position [1054, 0]
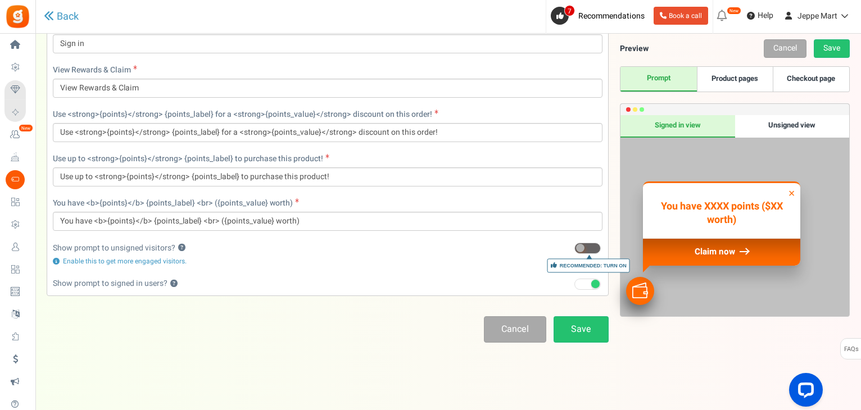
click at [589, 248] on span at bounding box center [587, 248] width 26 height 11
click at [574, 248] on input "Recommended: Turn On" at bounding box center [574, 248] width 0 height 7
click at [576, 337] on link "Save" at bounding box center [580, 329] width 55 height 26
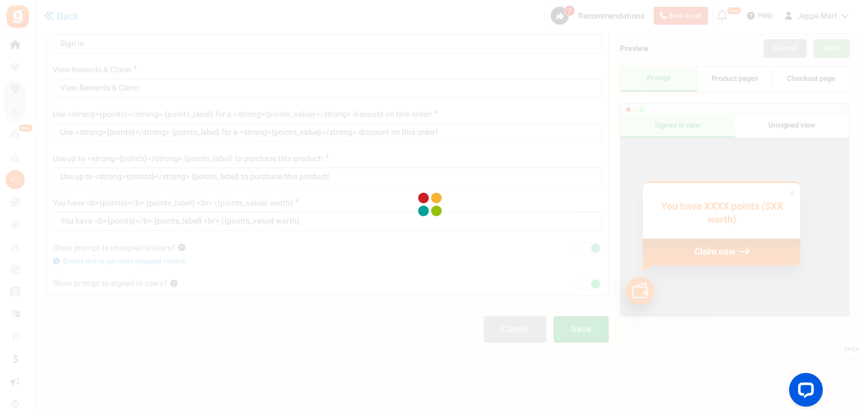
scroll to position [38, 0]
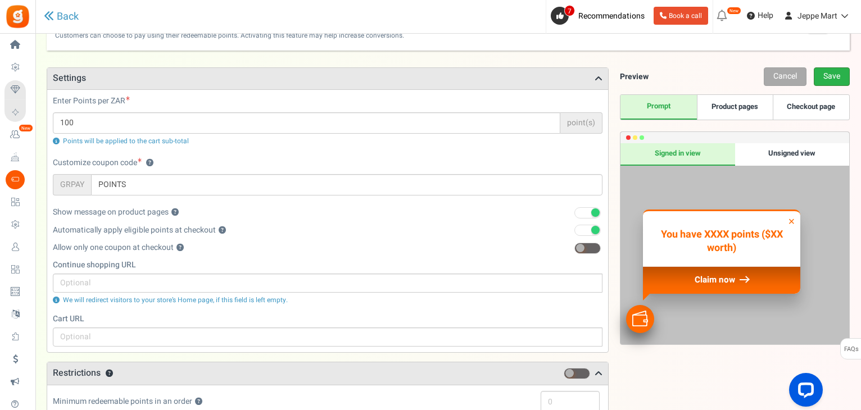
click at [836, 76] on link "Save" at bounding box center [832, 76] width 36 height 19
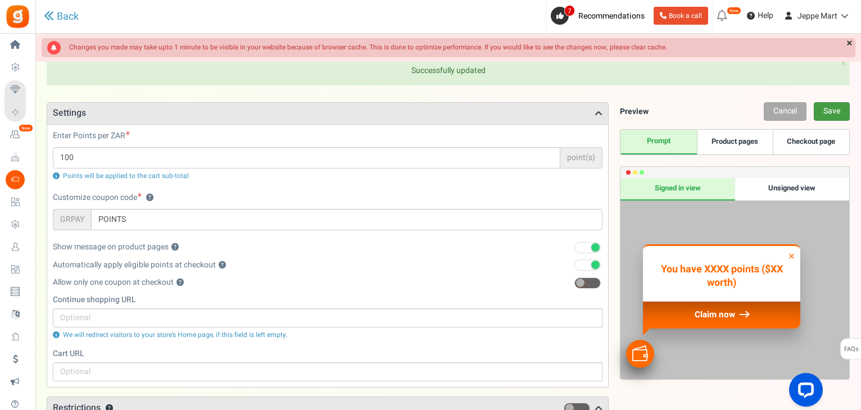
scroll to position [39, 0]
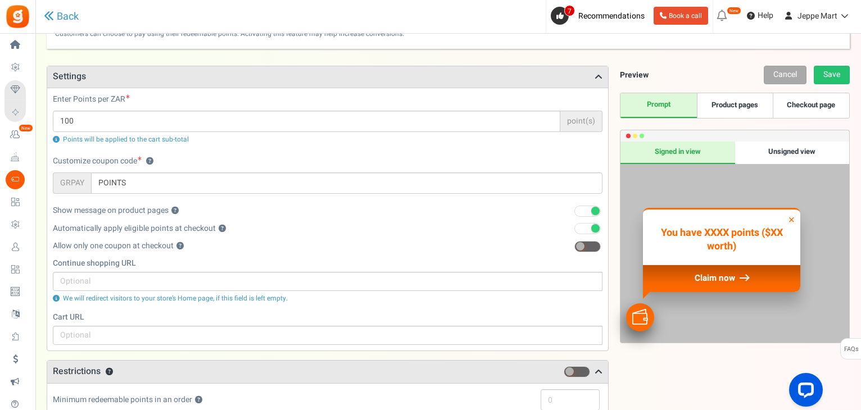
drag, startPoint x: 860, startPoint y: 106, endPoint x: 856, endPoint y: 88, distance: 18.3
click at [597, 76] on icon at bounding box center [598, 76] width 8 height 9
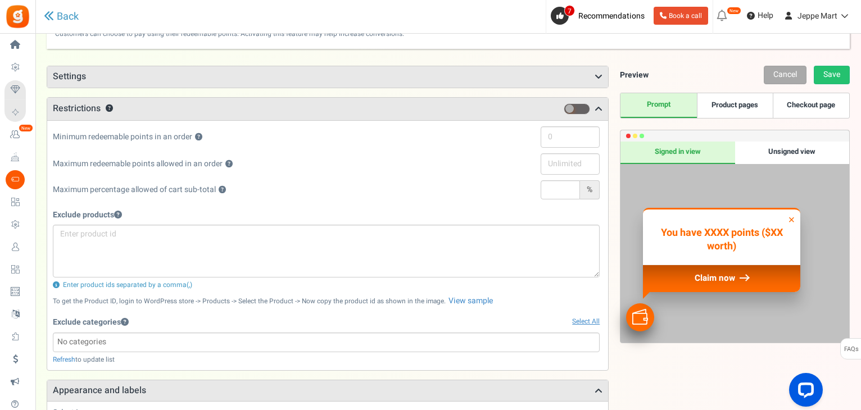
click at [600, 108] on icon at bounding box center [598, 109] width 8 height 9
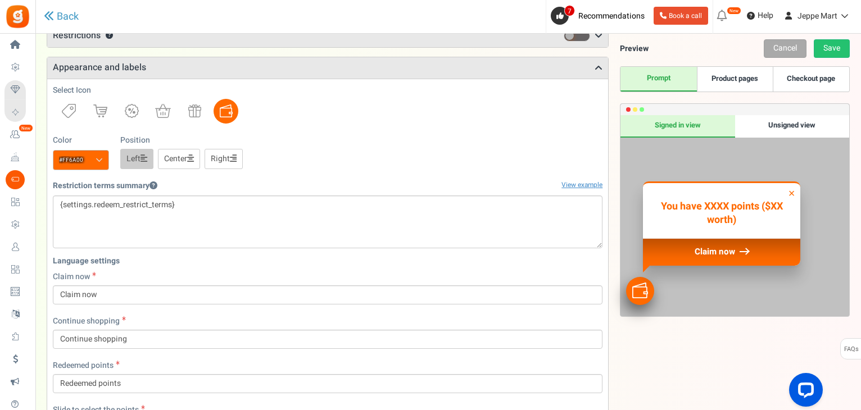
scroll to position [113, 0]
click at [174, 161] on link "Center" at bounding box center [179, 158] width 42 height 20
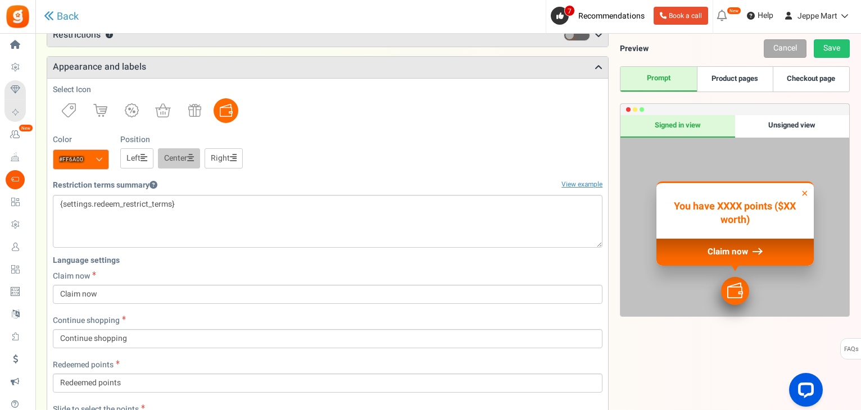
click at [141, 158] on link "Left" at bounding box center [136, 158] width 33 height 20
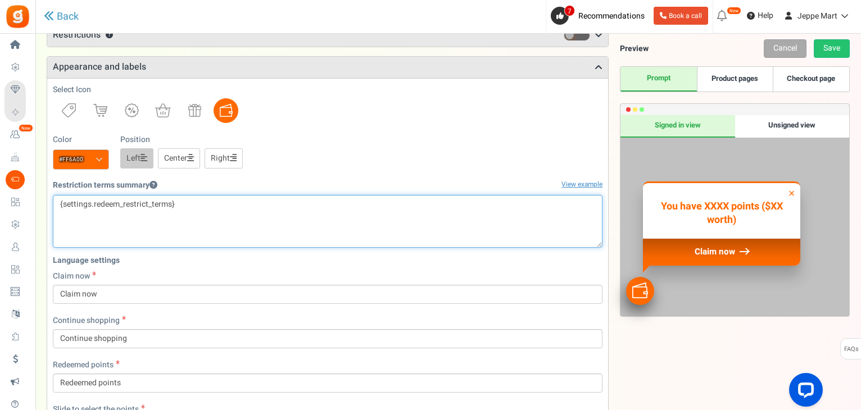
drag, startPoint x: 560, startPoint y: 203, endPoint x: 407, endPoint y: 208, distance: 152.4
click at [407, 208] on textarea "{settings.redeem_restrict_terms}" at bounding box center [328, 221] width 550 height 53
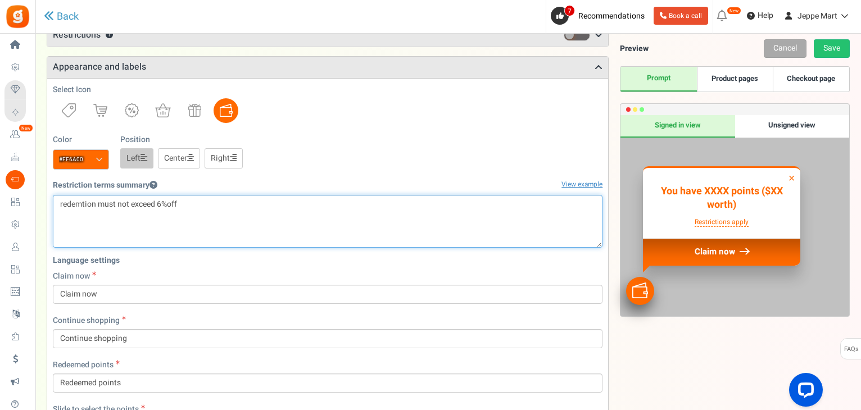
click at [166, 203] on textarea "{settings.redeem_restrict_terms}" at bounding box center [328, 221] width 550 height 53
click at [81, 205] on textarea "{settings.redeem_restrict_terms}" at bounding box center [328, 221] width 550 height 53
click at [310, 221] on textarea "{settings.redeem_restrict_terms}" at bounding box center [328, 221] width 550 height 53
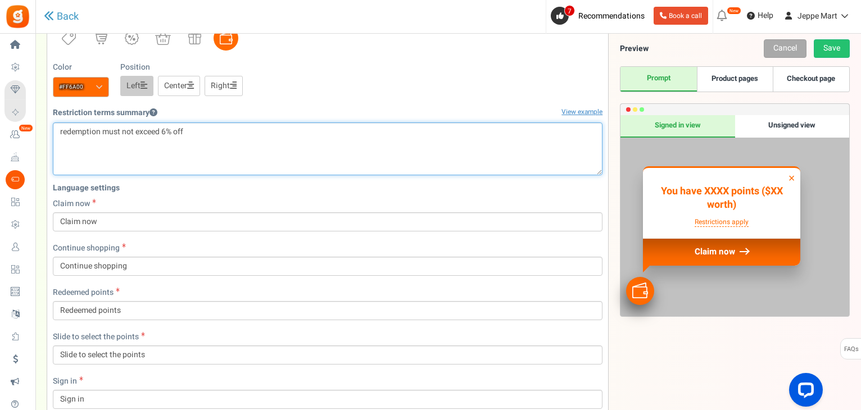
scroll to position [177, 0]
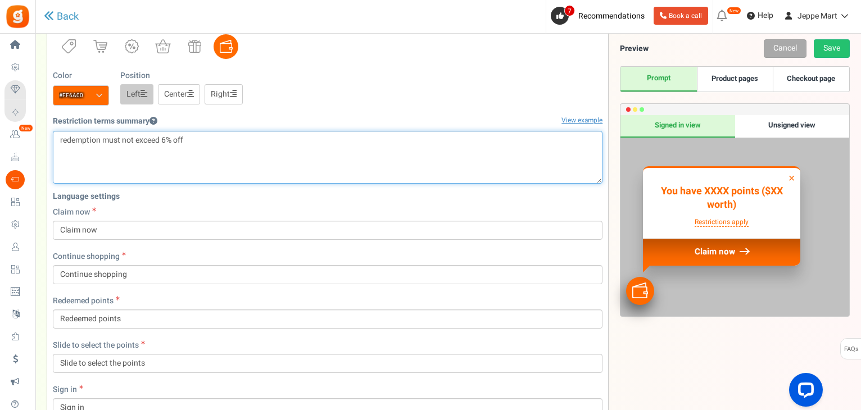
type textarea "redemption must not exceed 6% off"
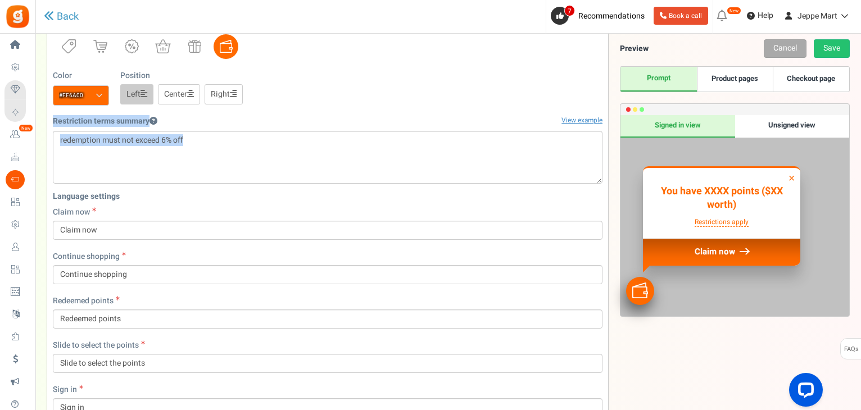
drag, startPoint x: 860, startPoint y: 143, endPoint x: 862, endPoint y: 95, distance: 48.4
click at [861, 95] on html "Install now Back to Home Back to program setup Home Settings Campaigns Purchase…" at bounding box center [430, 298] width 861 height 951
click at [543, 78] on div "Color #ff6a00 We recommend a darker color Position Left Center Right" at bounding box center [328, 87] width 550 height 35
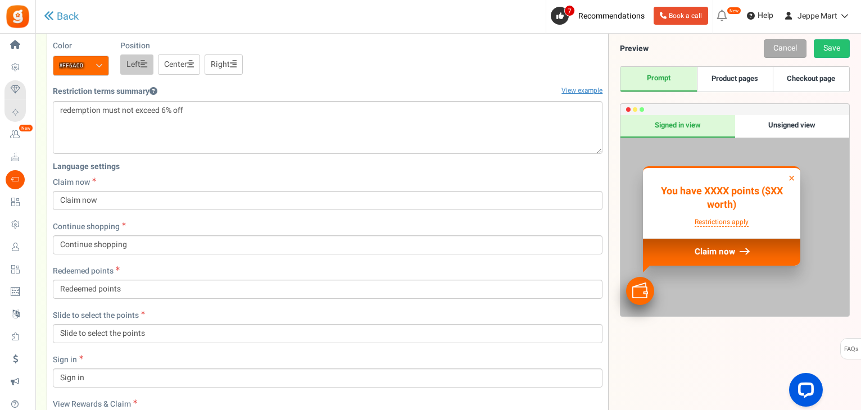
scroll to position [213, 0]
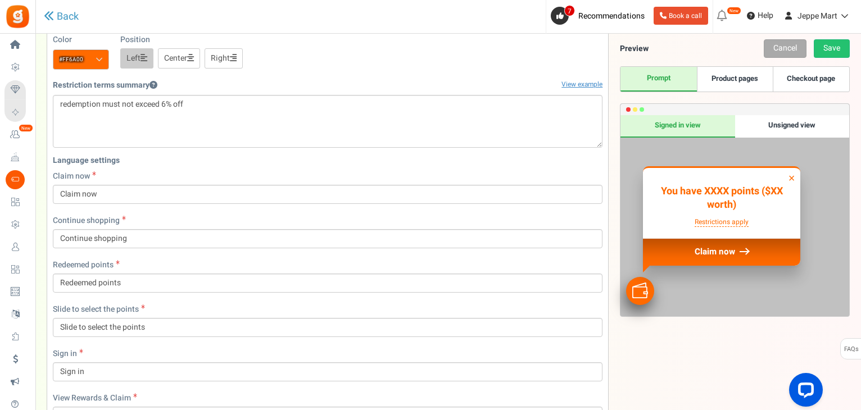
click at [716, 72] on link "Product pages" at bounding box center [735, 79] width 76 height 25
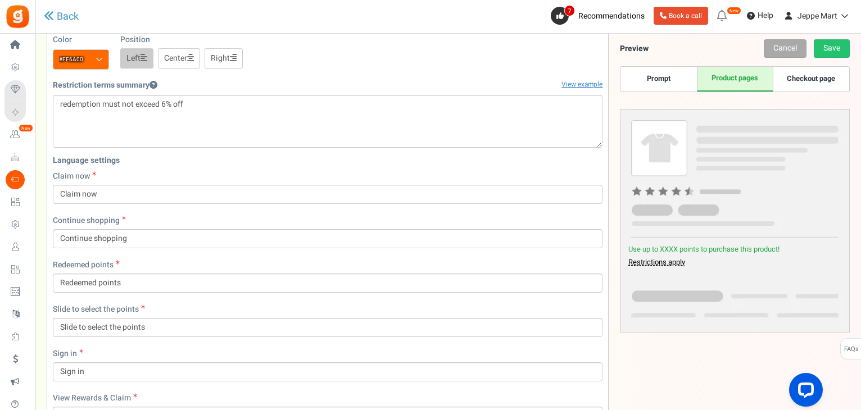
click at [800, 80] on link "Checkout page" at bounding box center [811, 79] width 76 height 25
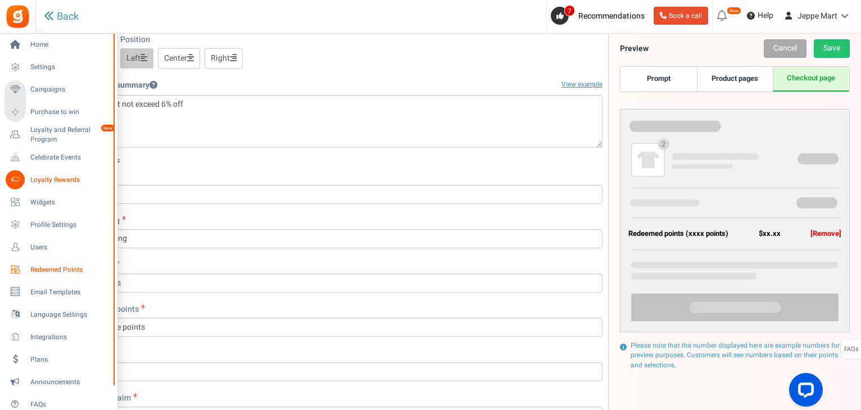
click at [38, 269] on span "Redeemed Points" at bounding box center [69, 270] width 79 height 10
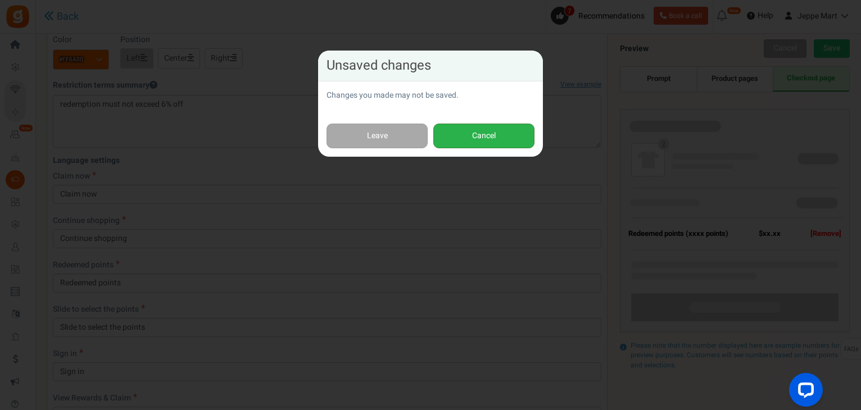
click at [484, 133] on button "Cancel" at bounding box center [483, 136] width 101 height 25
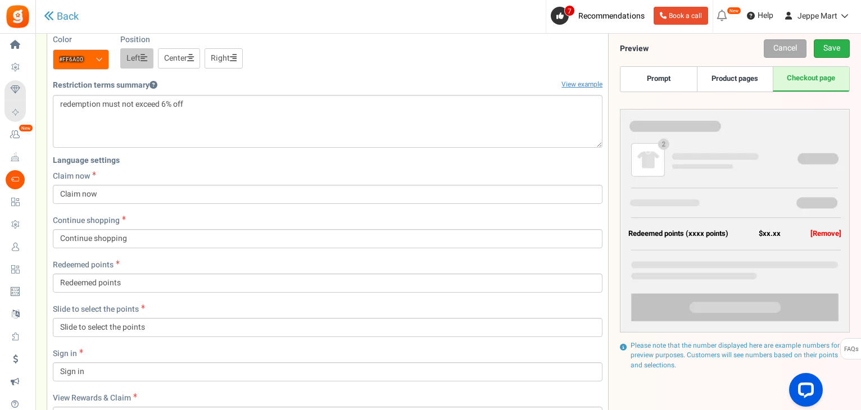
click at [835, 42] on link "Save" at bounding box center [832, 48] width 36 height 19
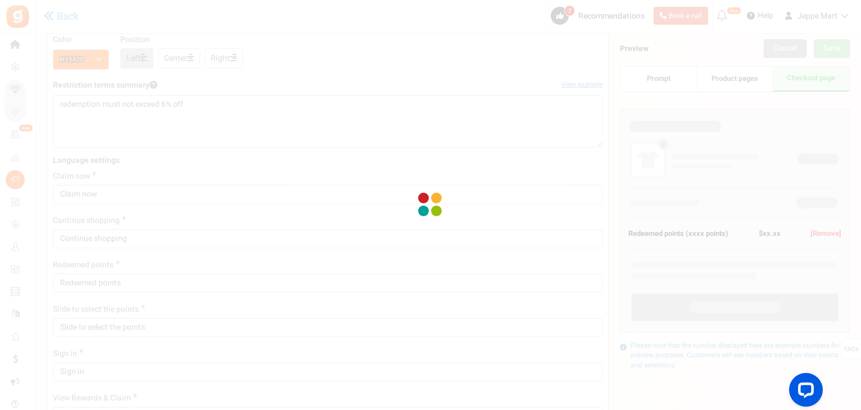
scroll to position [38, 0]
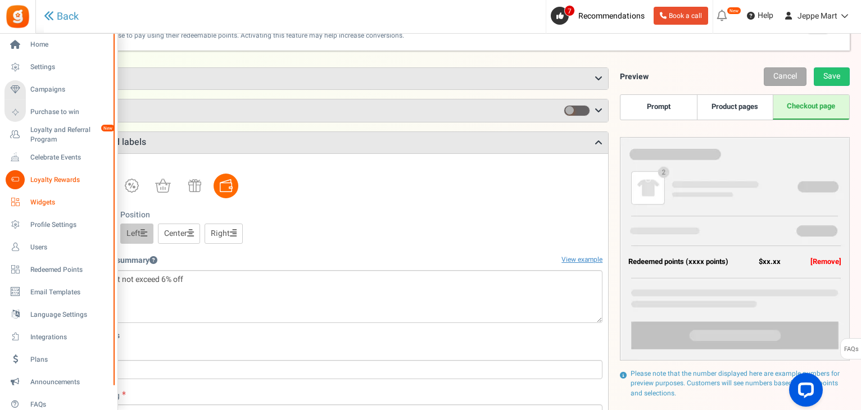
click at [35, 199] on span "Widgets" at bounding box center [69, 203] width 79 height 10
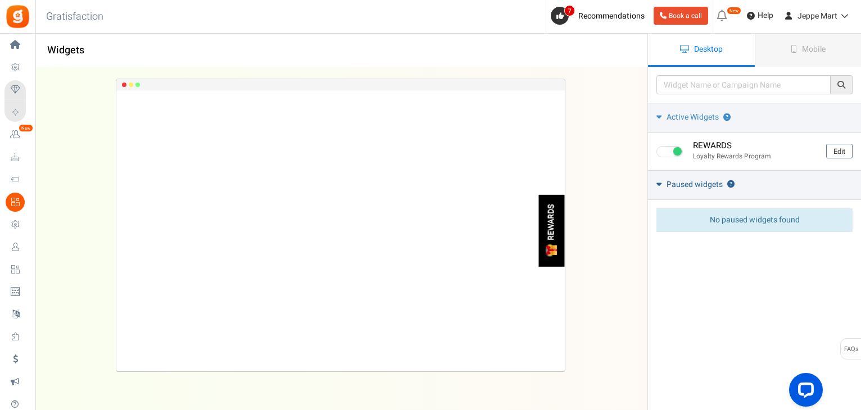
click at [659, 183] on icon at bounding box center [658, 184] width 5 height 8
click at [659, 183] on icon at bounding box center [659, 183] width 8 height 5
click at [704, 219] on div "No active widgets found No paused widgets found" at bounding box center [754, 220] width 196 height 24
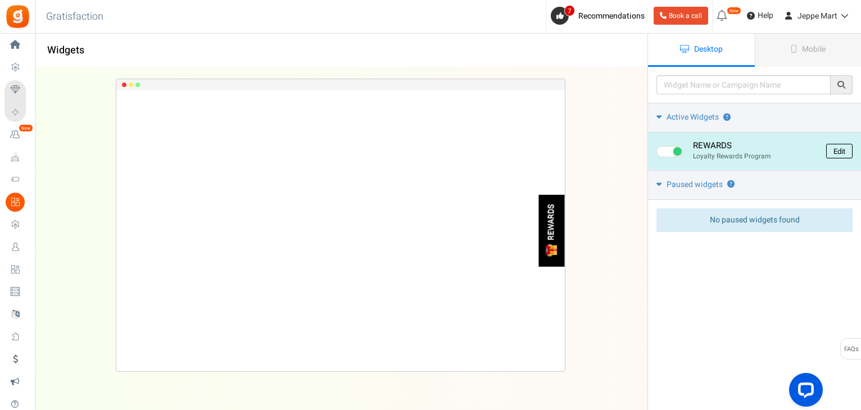
click at [838, 151] on link "Edit" at bounding box center [839, 151] width 26 height 15
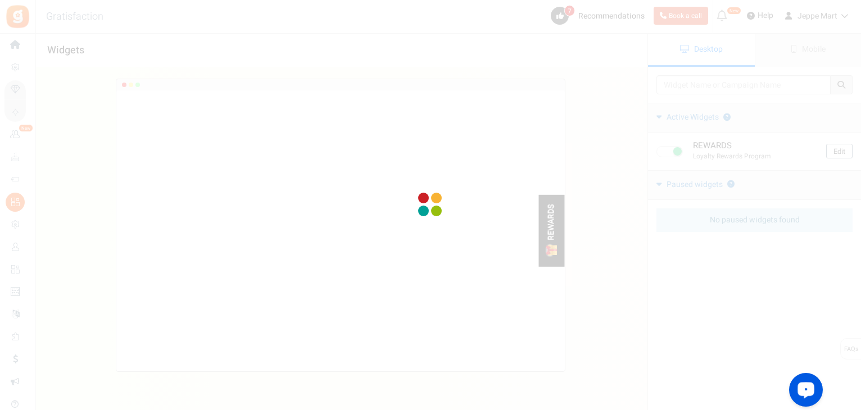
click at [597, 273] on div at bounding box center [430, 205] width 861 height 410
